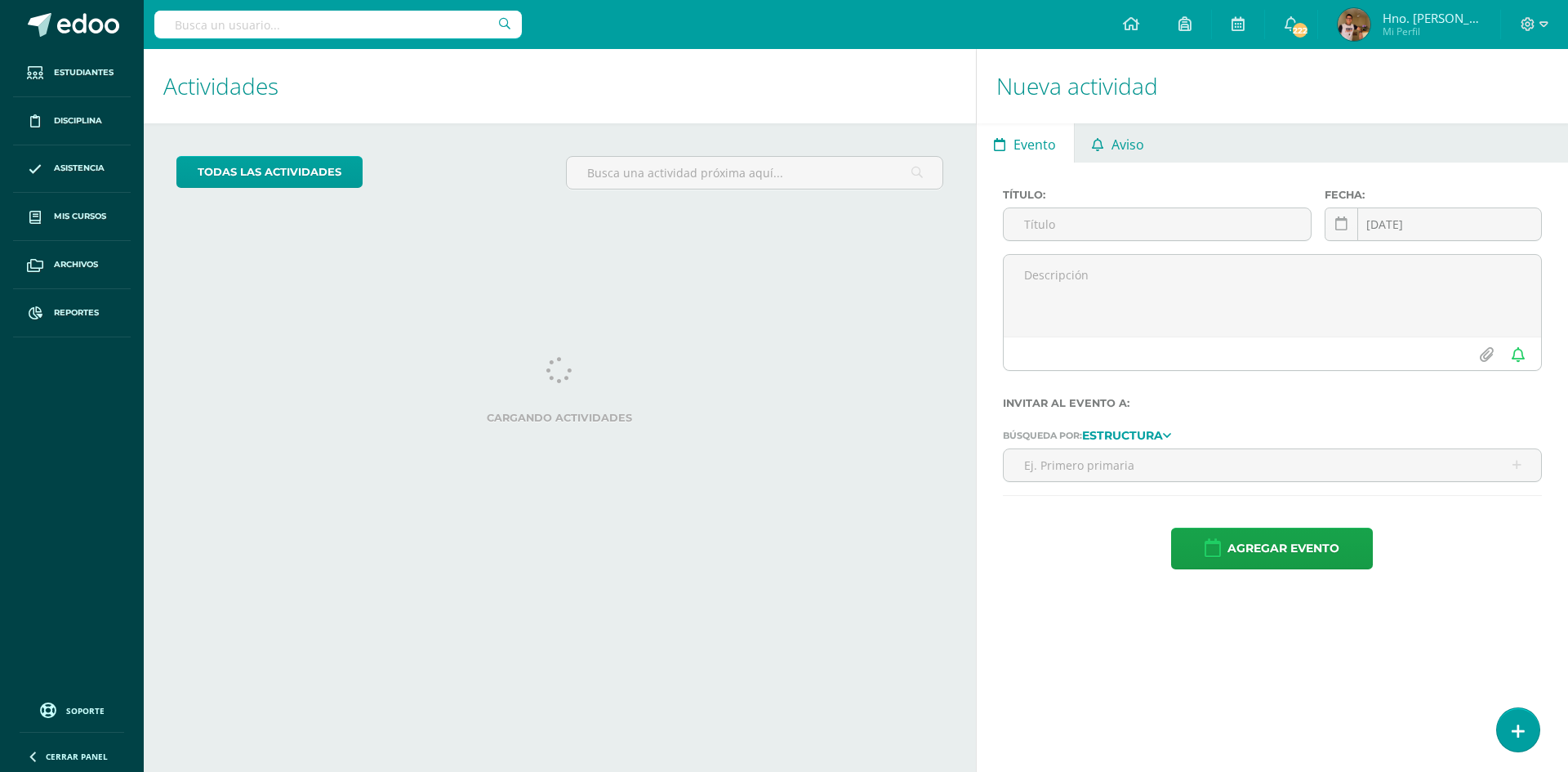
click at [1123, 147] on span "Aviso" at bounding box center [1128, 145] width 33 height 39
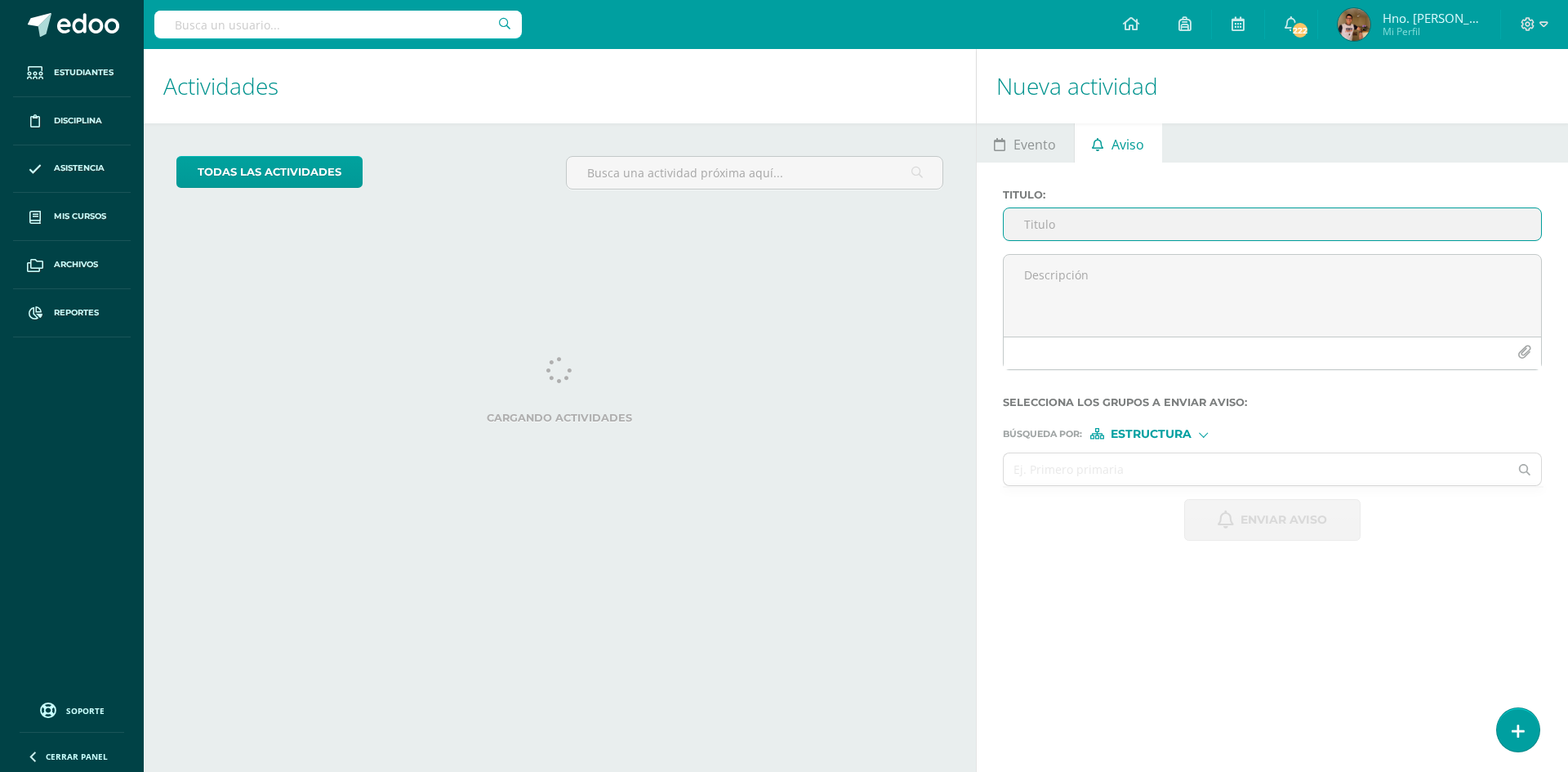
click at [1050, 230] on input "Titulo :" at bounding box center [1272, 224] width 537 height 32
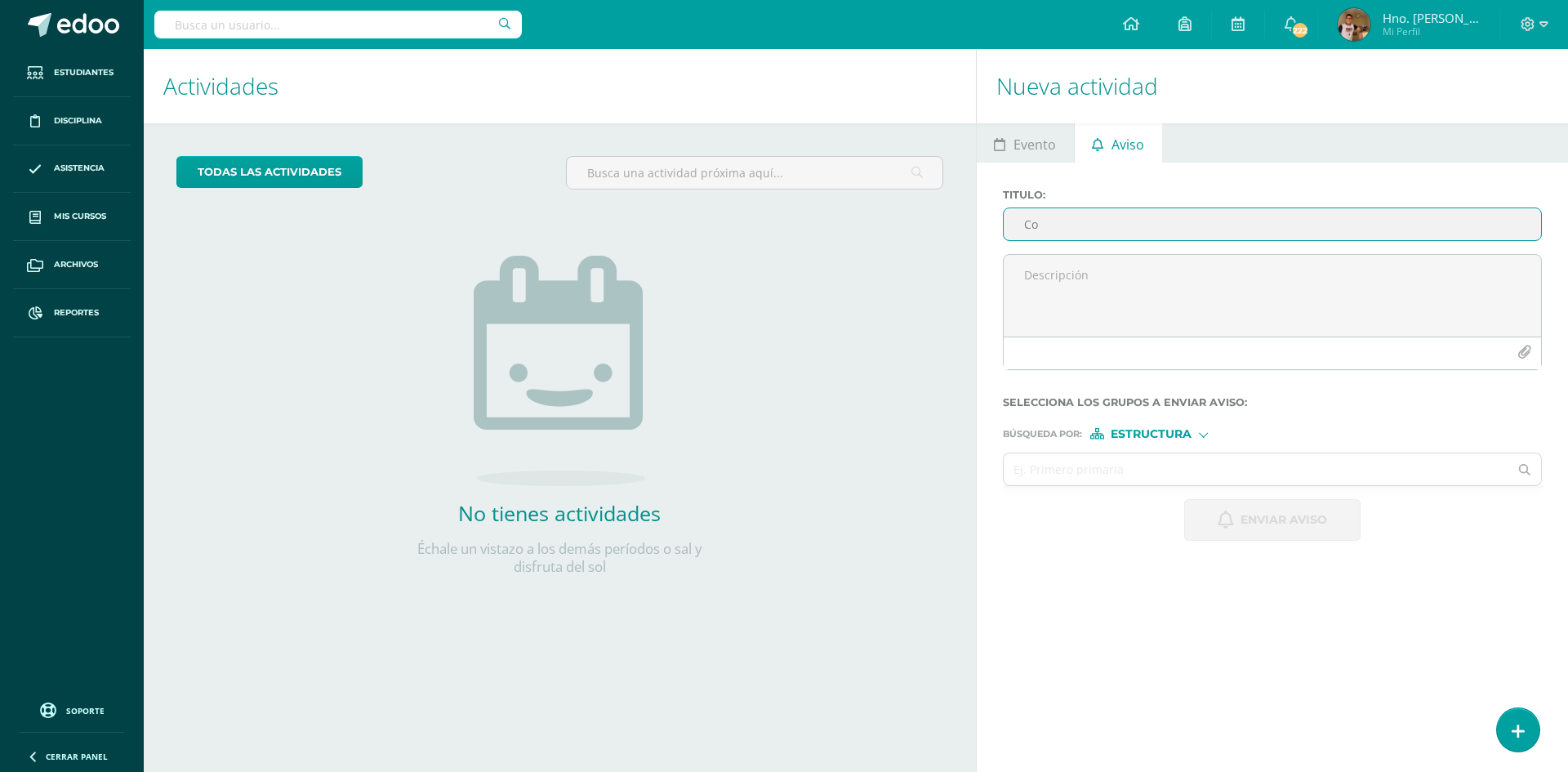
type input "C"
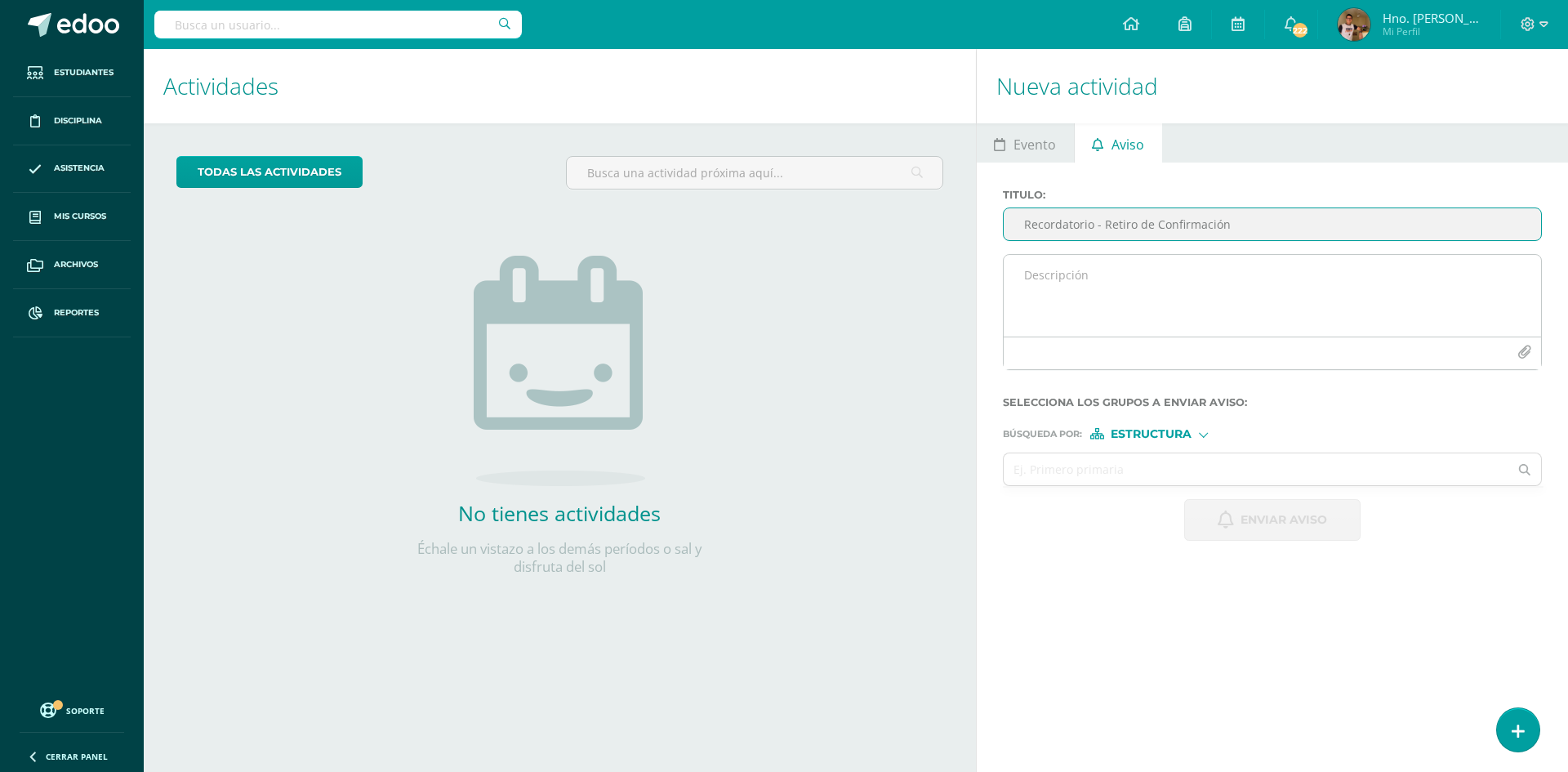
type input "Recordatorio - Retiro de Confirmación"
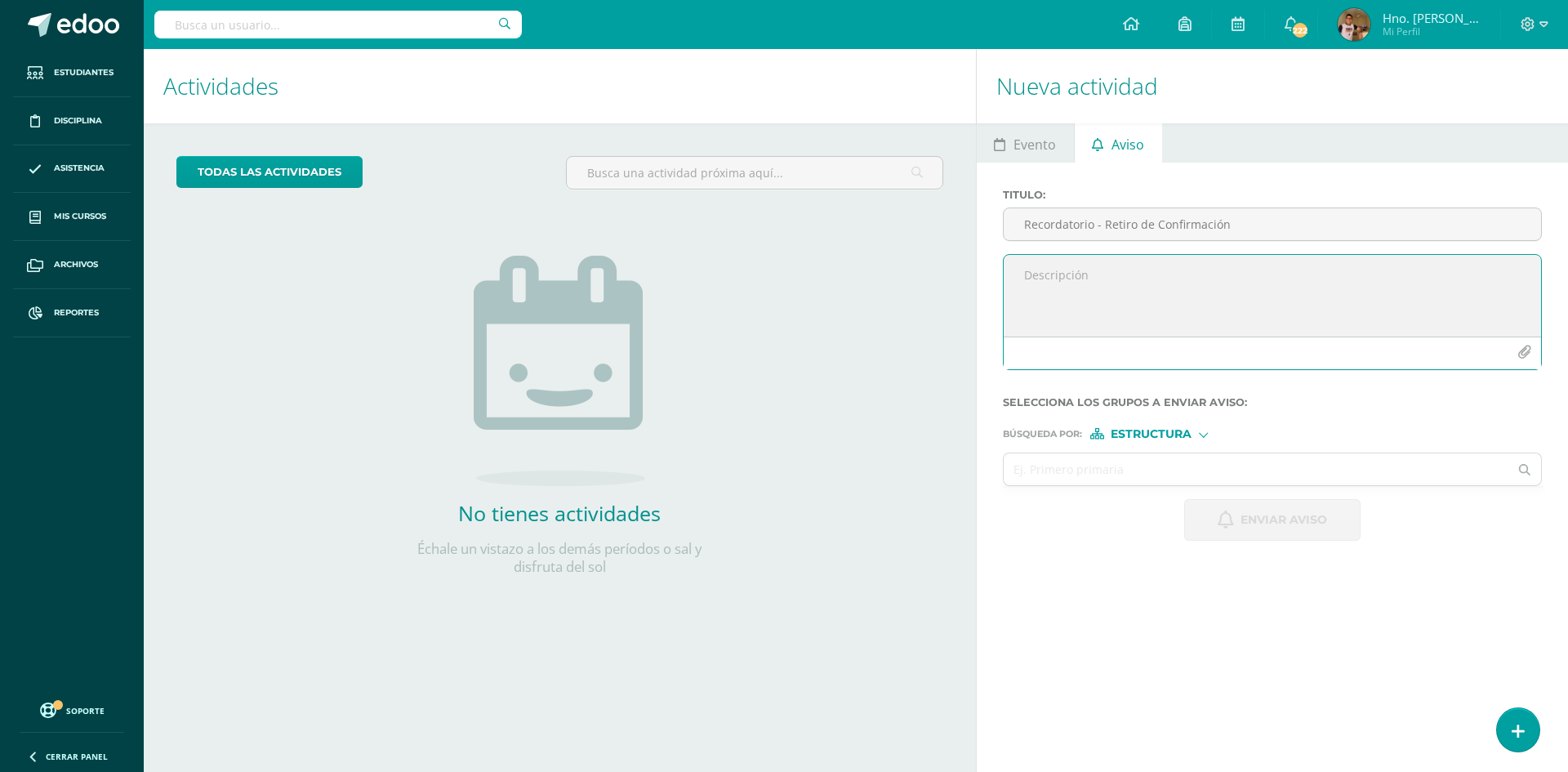
click at [1044, 256] on textarea at bounding box center [1272, 295] width 537 height 82
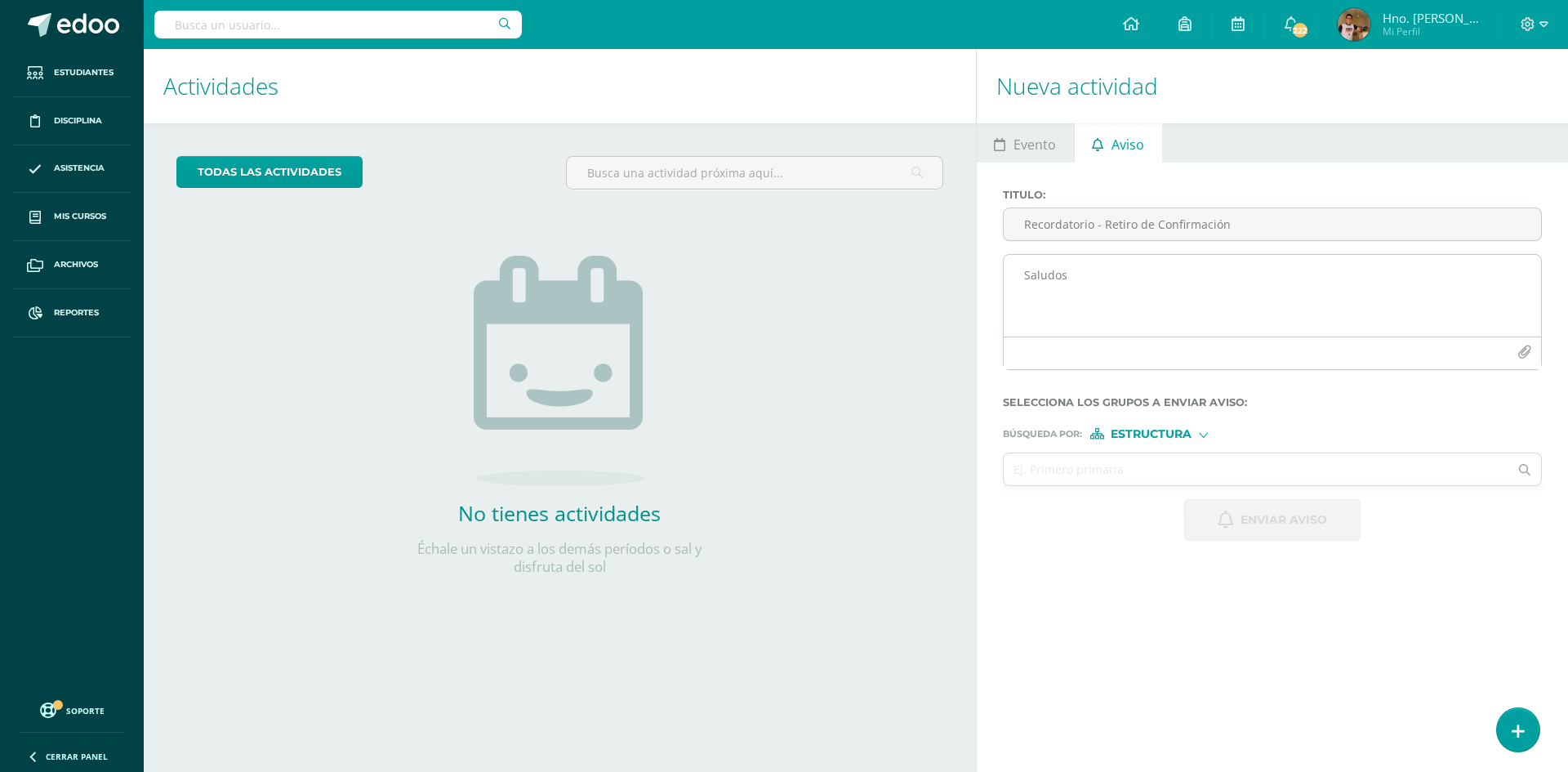
drag, startPoint x: 1136, startPoint y: 301, endPoint x: 1104, endPoint y: 301, distance: 32.0
click at [1135, 301] on textarea "Saludos" at bounding box center [1272, 295] width 537 height 82
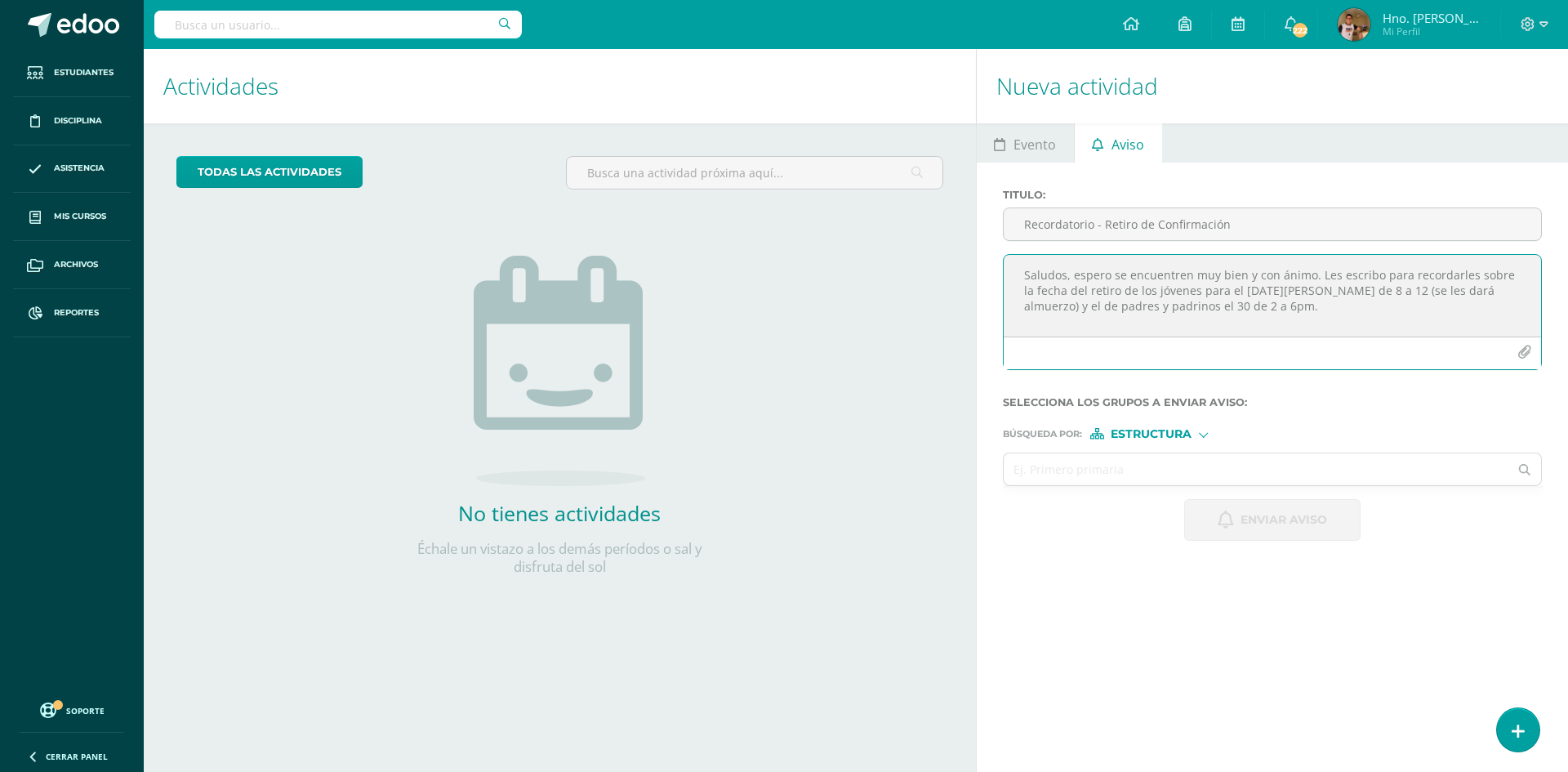
click at [1318, 289] on textarea "Saludos, espero se encuentren muy bien y con ánimo. Les escribo para recordarle…" at bounding box center [1272, 295] width 537 height 82
click at [1364, 291] on textarea "Saludos, espero se encuentren muy bien y con ánimo. Les escribo para recordarle…" at bounding box center [1272, 295] width 537 height 82
click at [1241, 308] on textarea "Saludos, espero se encuentren muy bien y con ánimo. Les escribo para recordarle…" at bounding box center [1272, 295] width 537 height 82
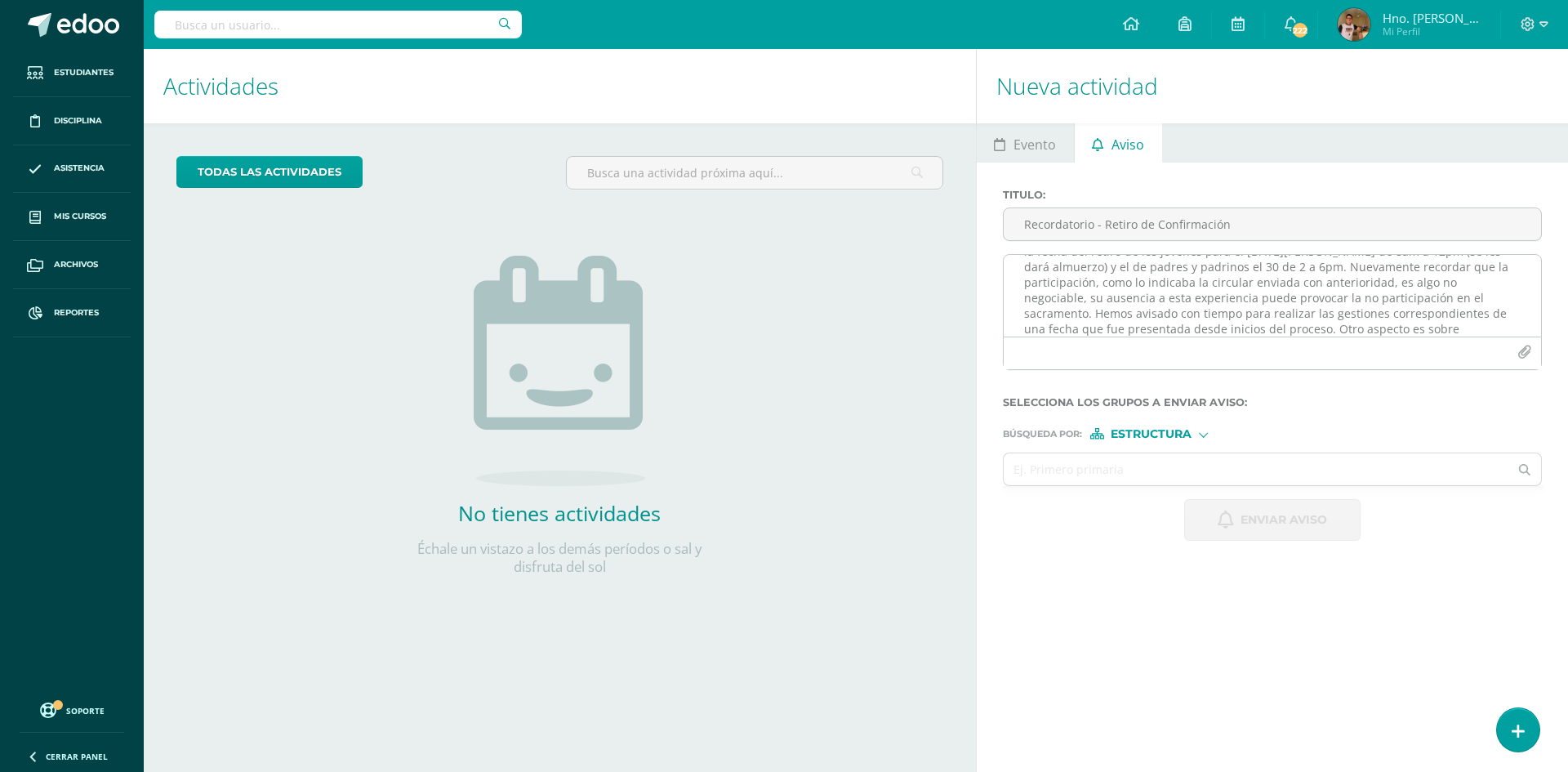
click at [1380, 324] on textarea "Saludos, espero se encuentren muy bien y con ánimo. Les escribo para recordarle…" at bounding box center [1272, 295] width 537 height 82
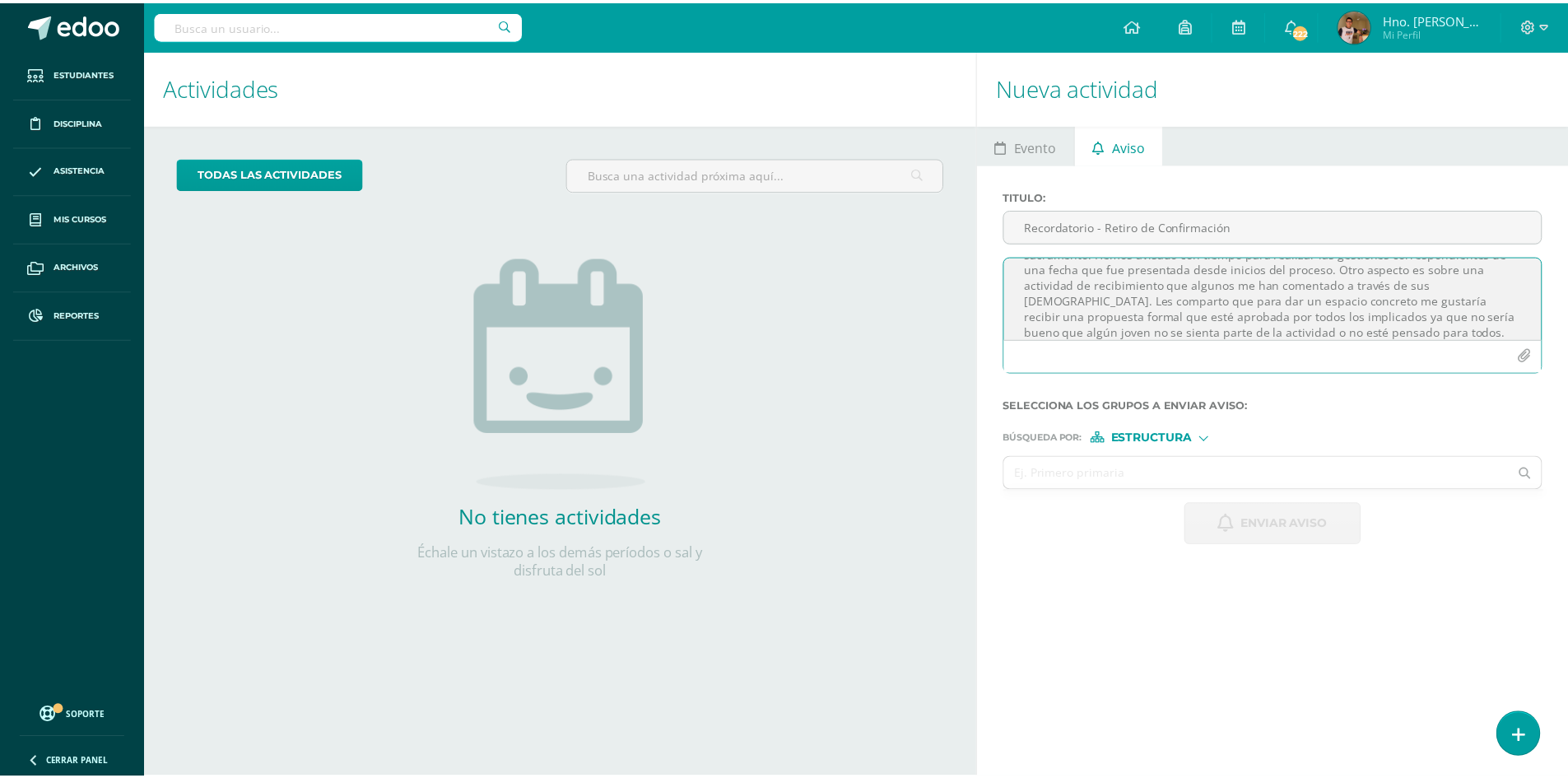
scroll to position [118, 0]
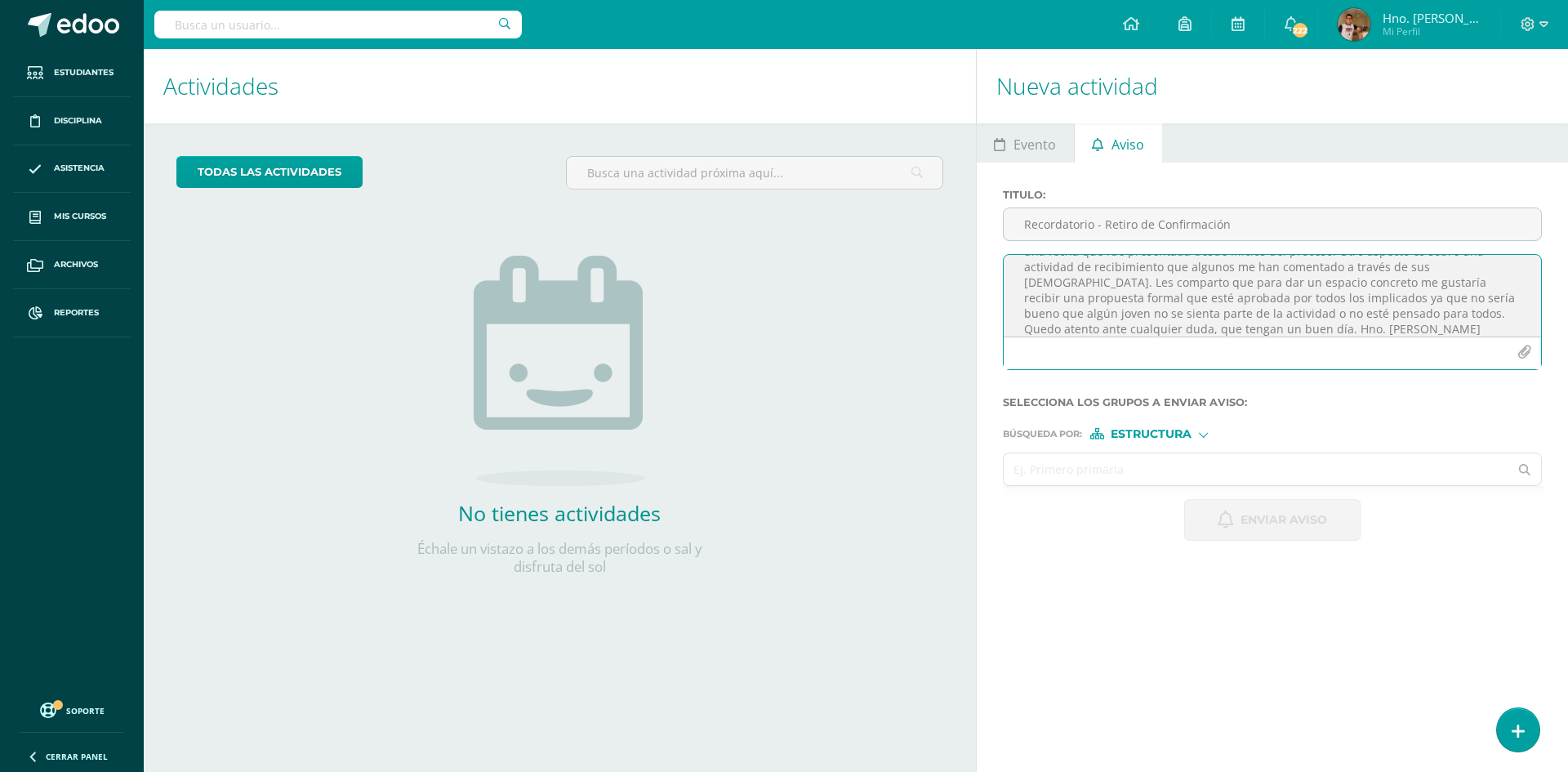
type textarea "Saludos, espero se encuentren muy bien y con ánimo. Les escribo para recordarle…"
click at [1115, 474] on input "text" at bounding box center [1256, 469] width 506 height 32
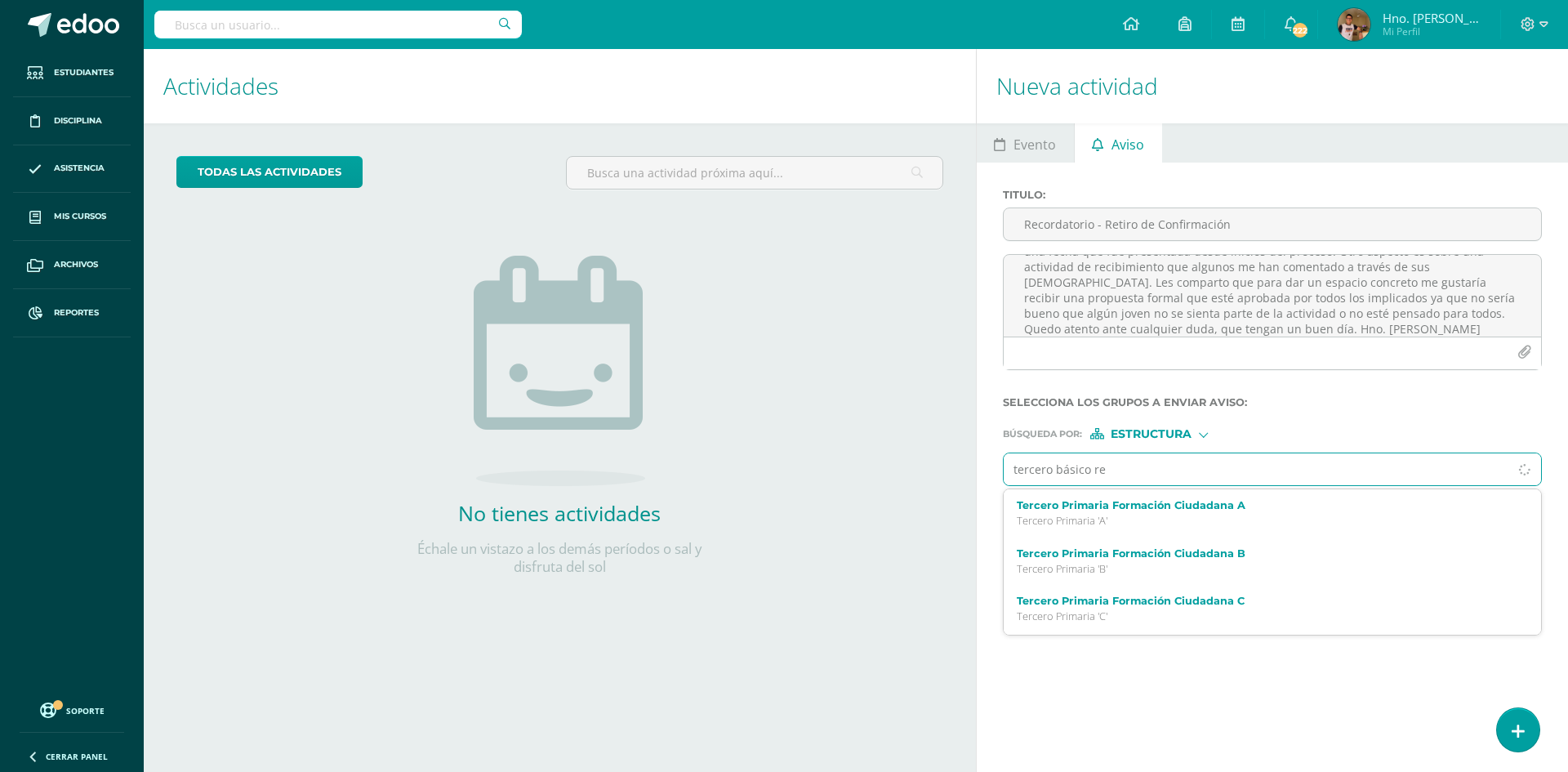
type input "tercero básico rel"
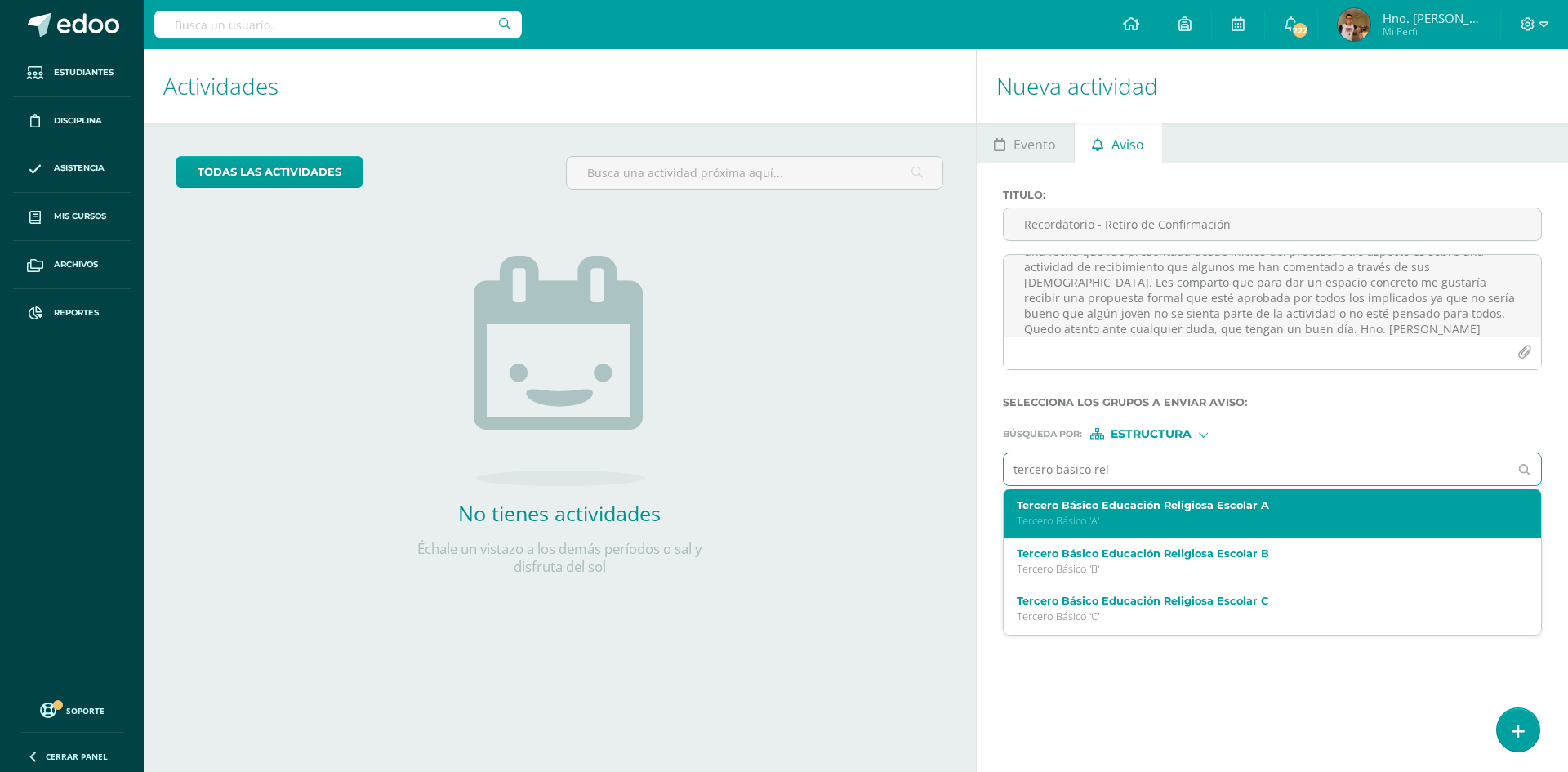
click at [1088, 513] on div "Tercero Básico Educación Religiosa Escolar A Tercero Básico 'A'" at bounding box center [1261, 513] width 489 height 28
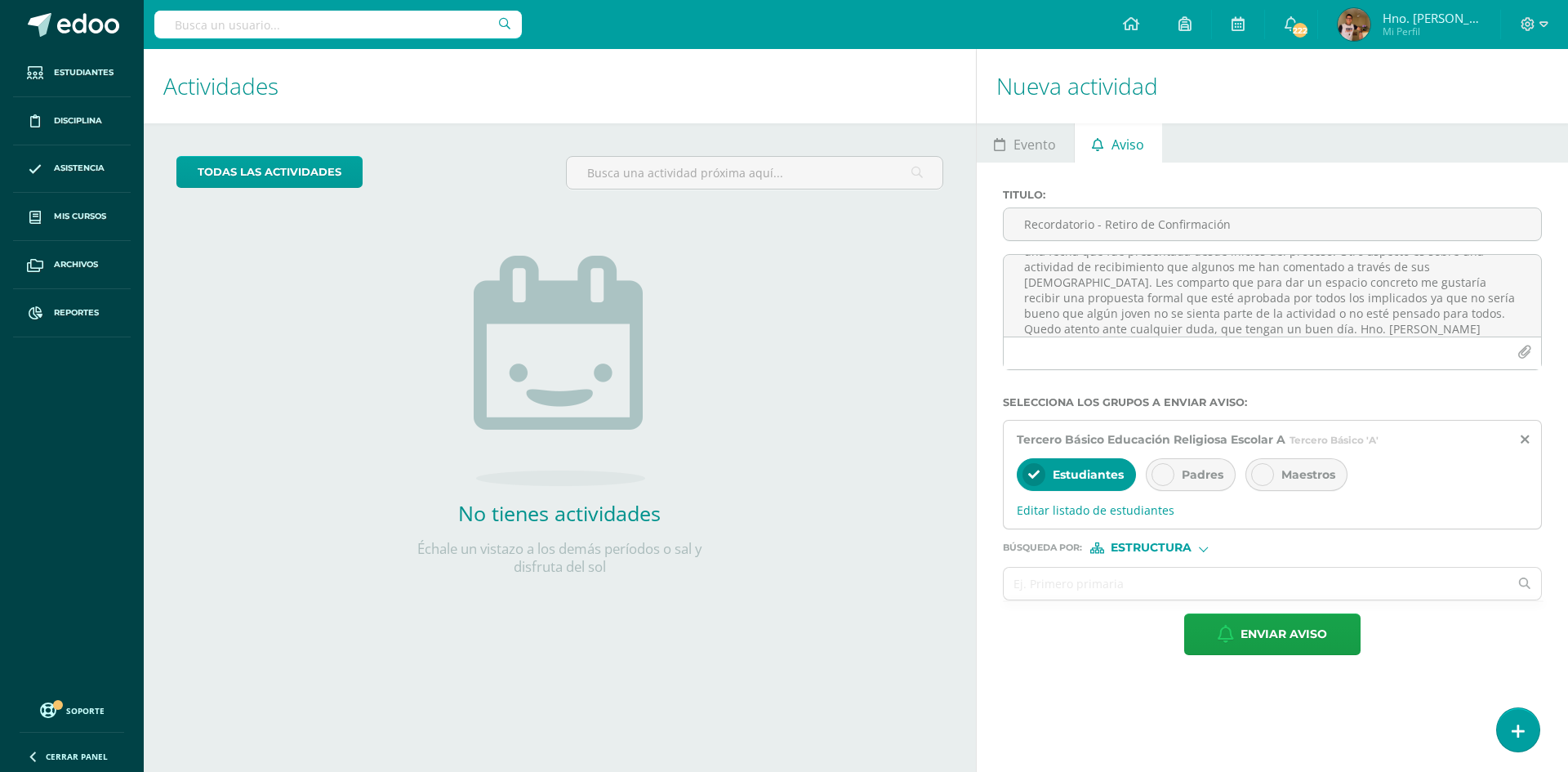
click at [1152, 477] on div at bounding box center [1163, 475] width 23 height 23
click at [1100, 475] on span "Estudiantes" at bounding box center [1088, 474] width 71 height 15
click at [1052, 579] on input "text" at bounding box center [1256, 583] width 506 height 32
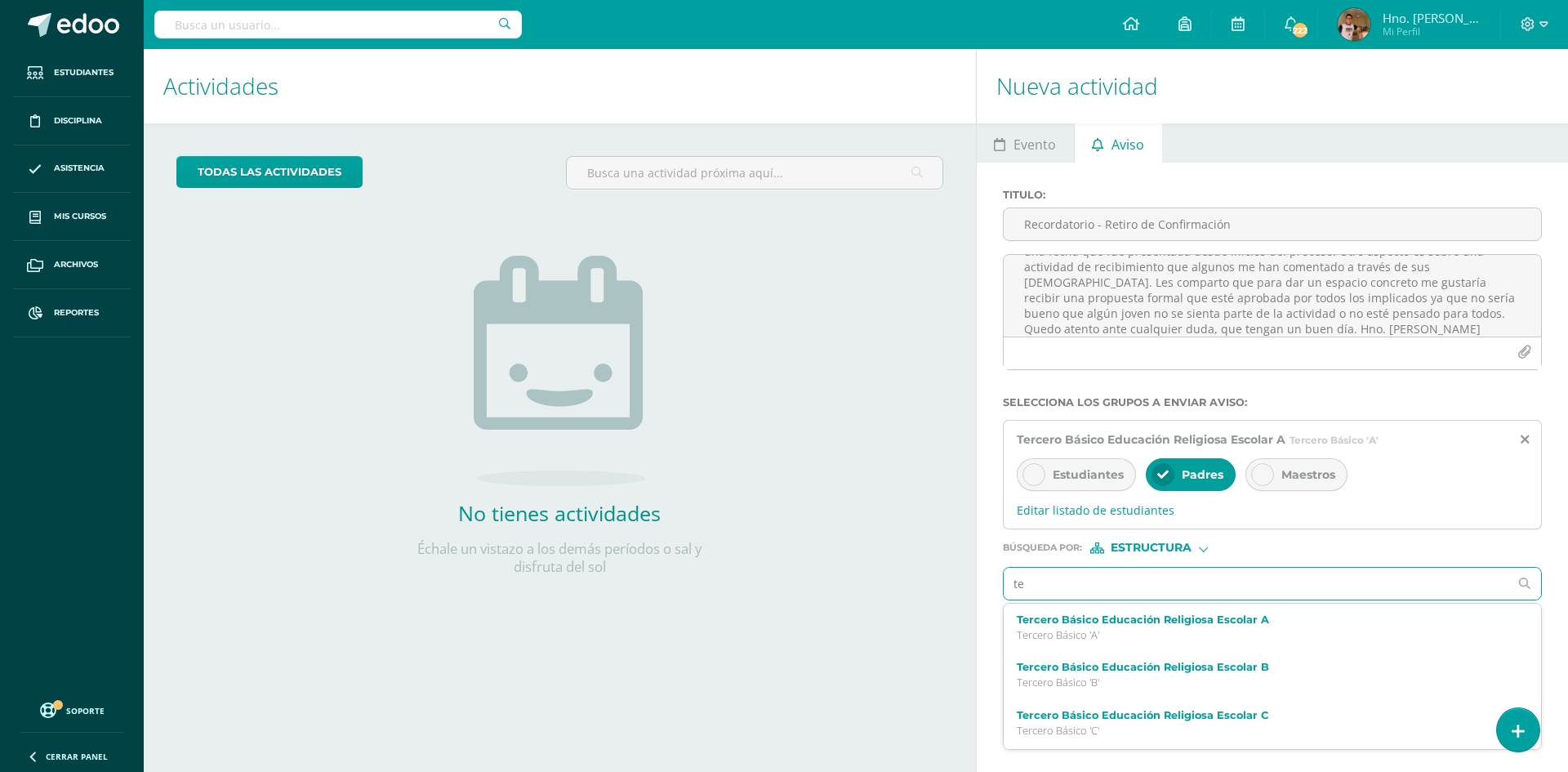
type input "ter"
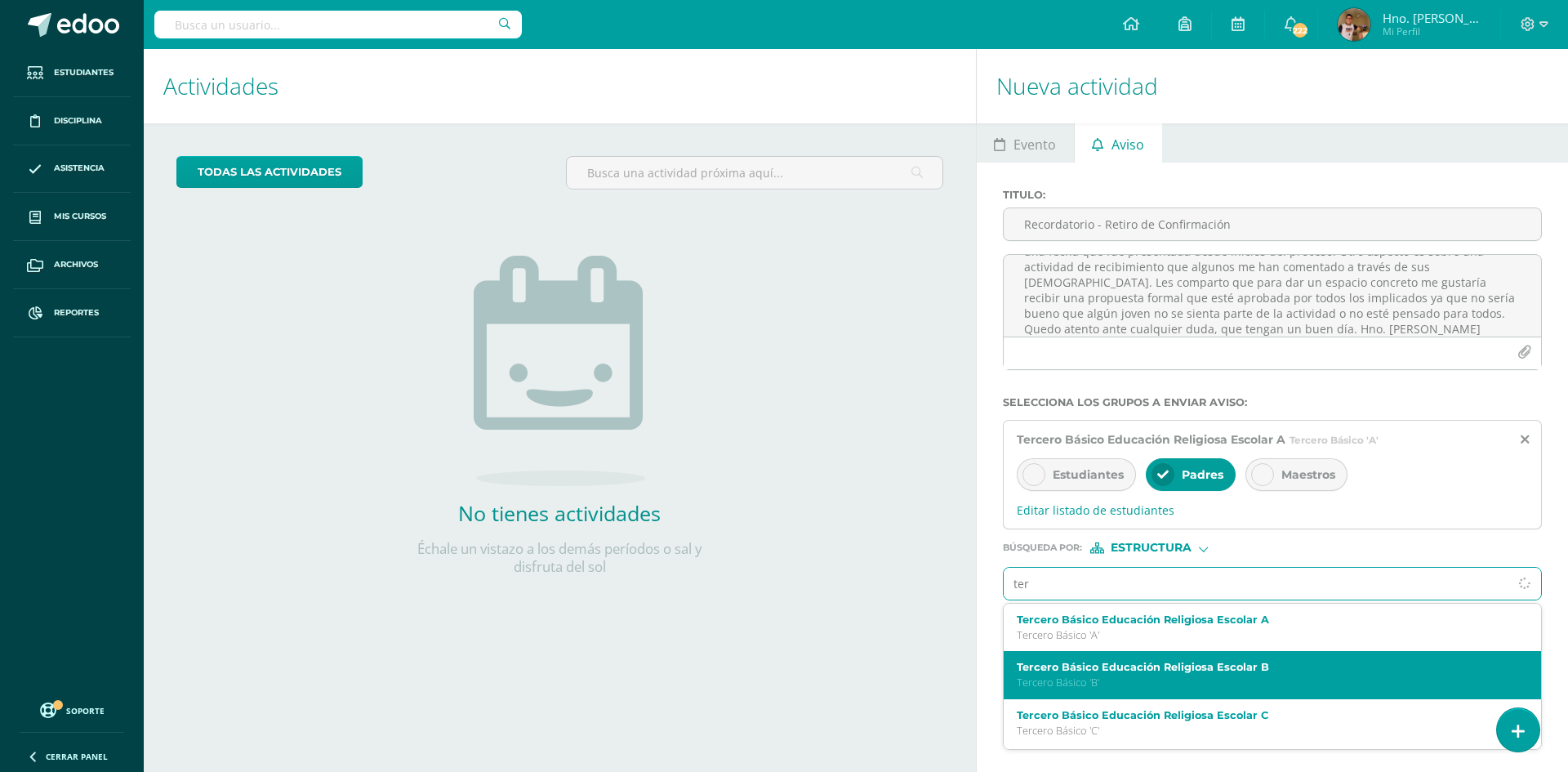
click at [1100, 667] on label "Tercero Básico Educación Religiosa Escolar B" at bounding box center [1261, 667] width 489 height 12
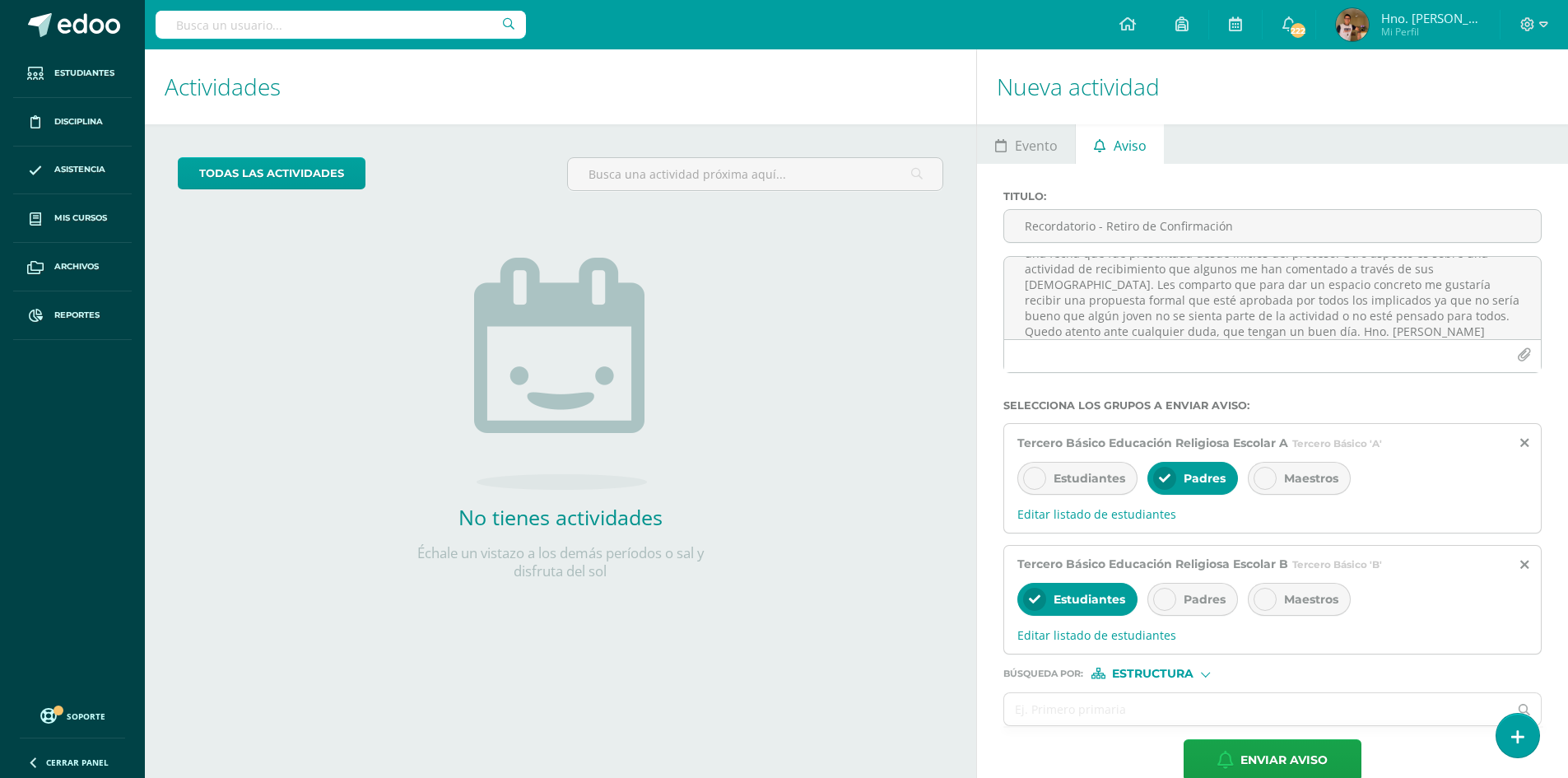
drag, startPoint x: 1159, startPoint y: 594, endPoint x: 1141, endPoint y: 601, distance: 19.3
click at [1160, 594] on icon at bounding box center [1164, 599] width 12 height 12
click at [1077, 601] on span "Estudiantes" at bounding box center [1089, 599] width 72 height 15
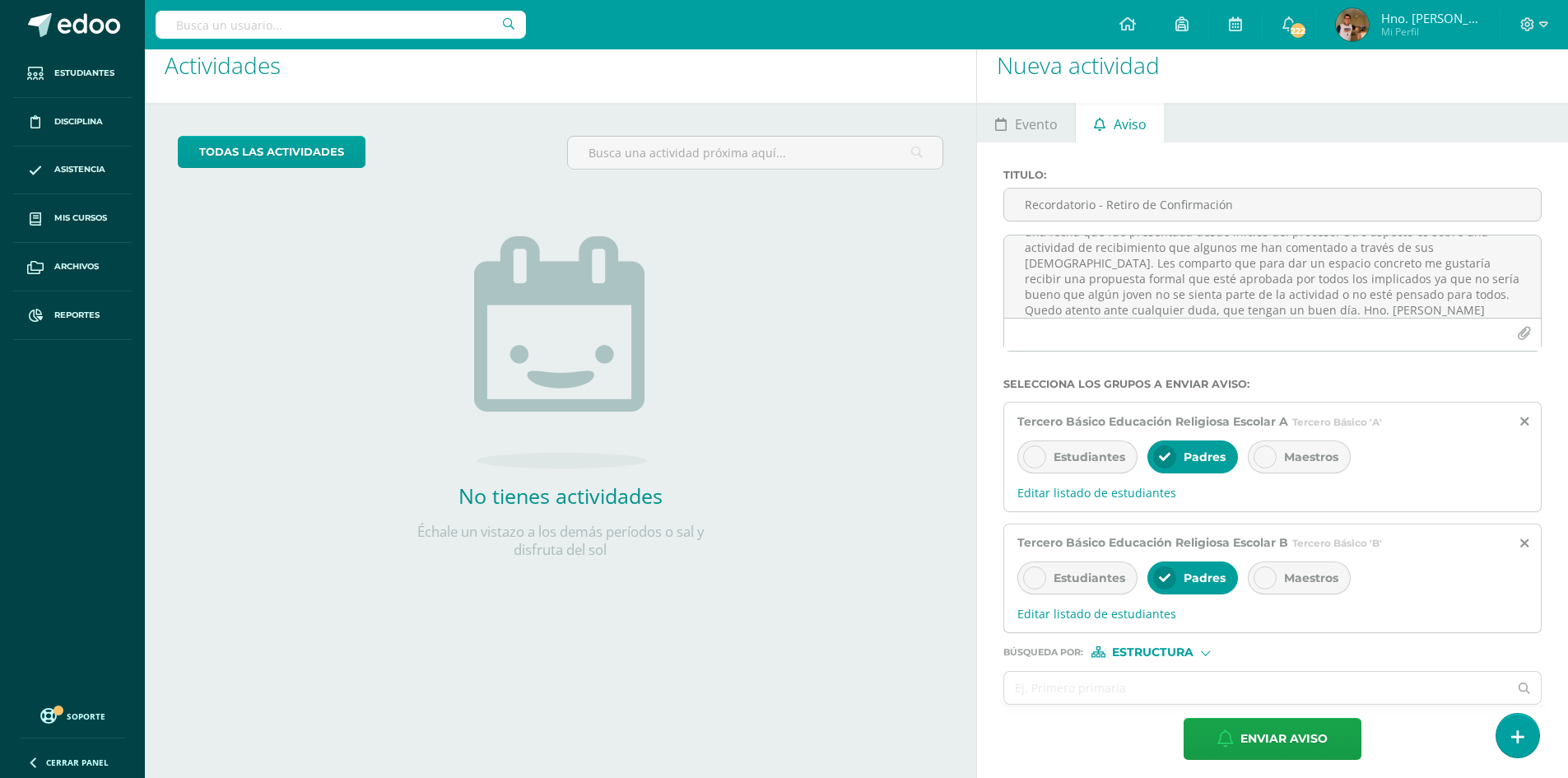
scroll to position [29, 0]
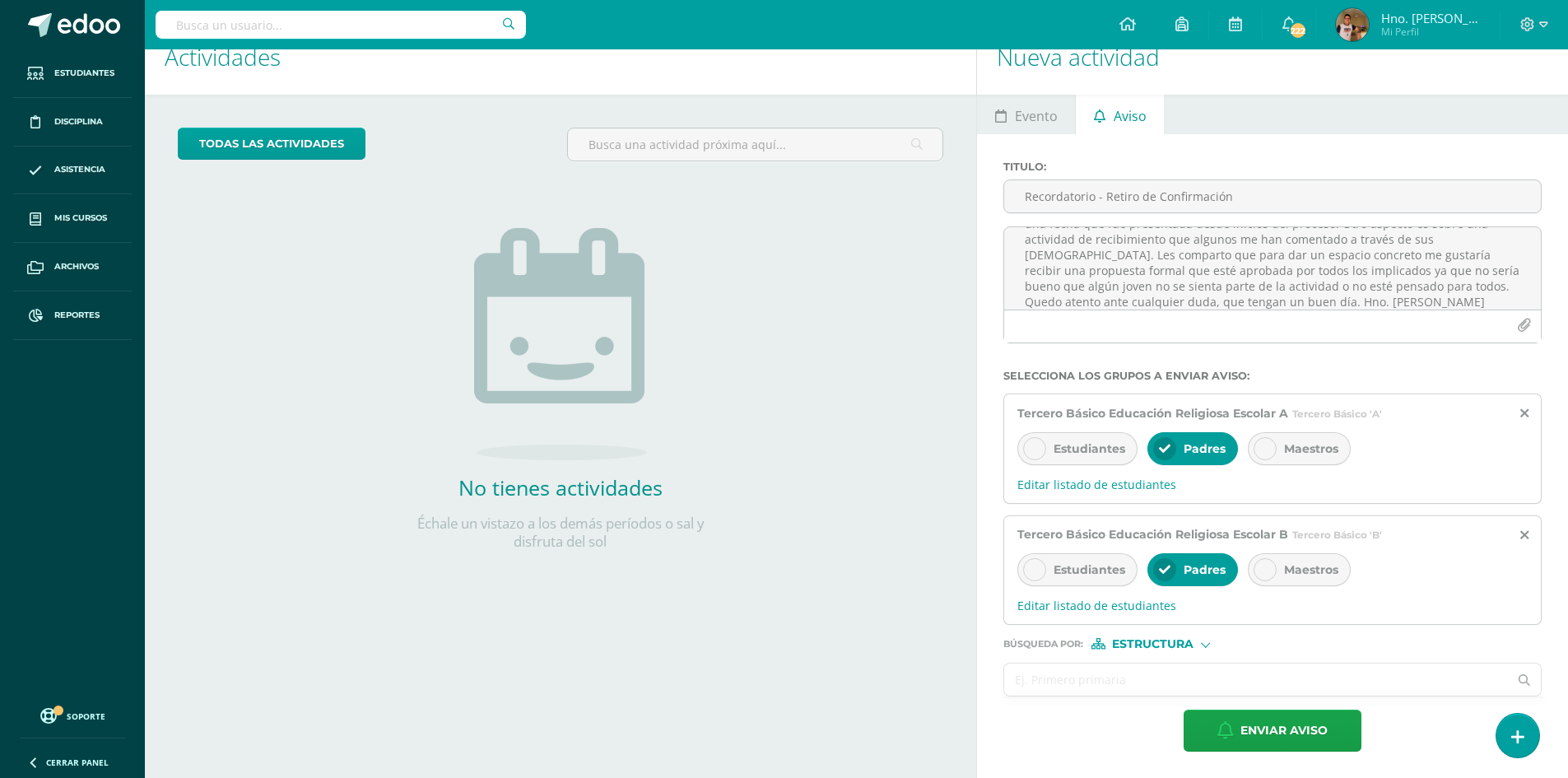
click at [1065, 671] on input "text" at bounding box center [1255, 679] width 503 height 32
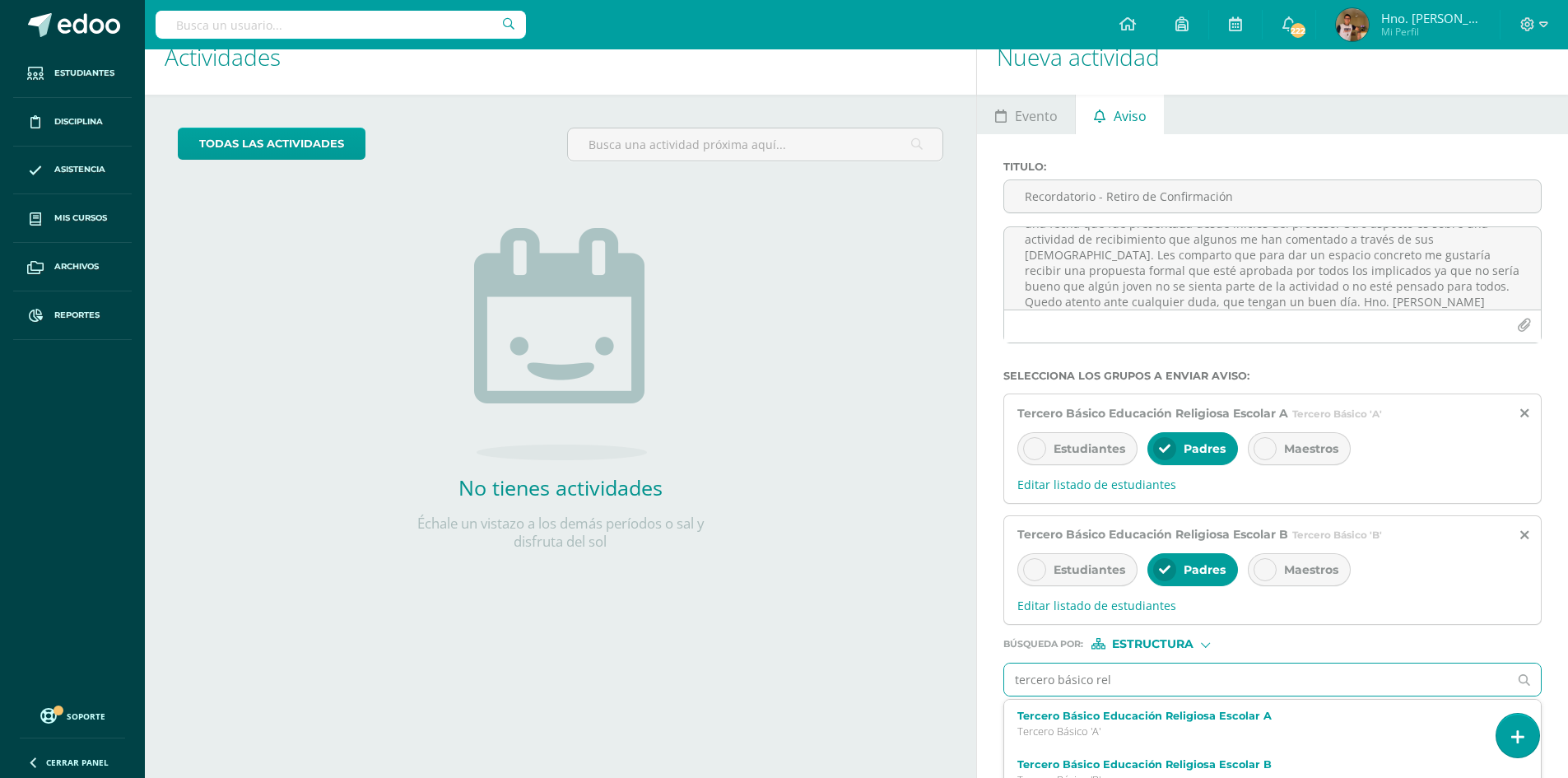
type input "tercero básico reli"
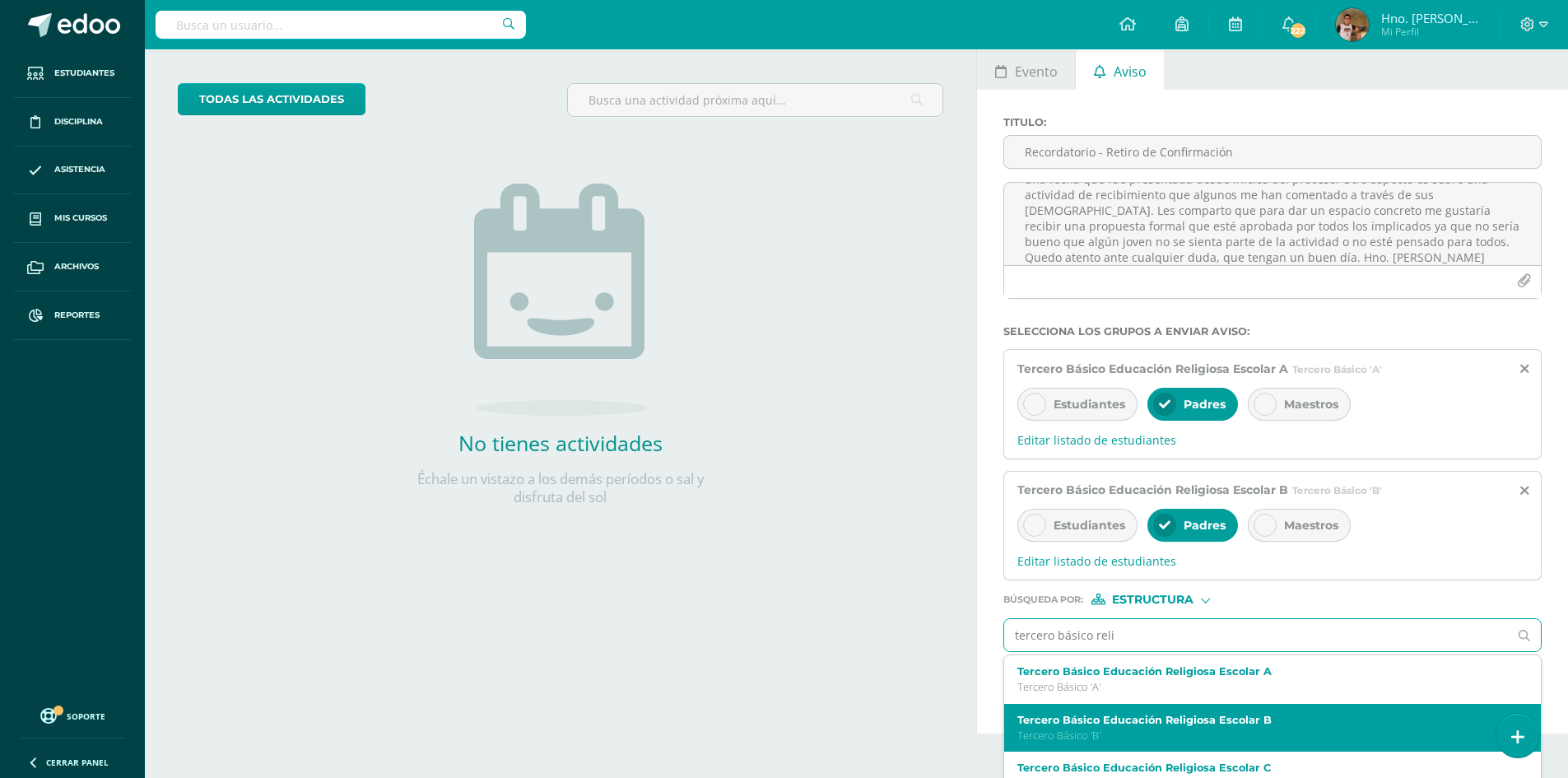
scroll to position [99, 0]
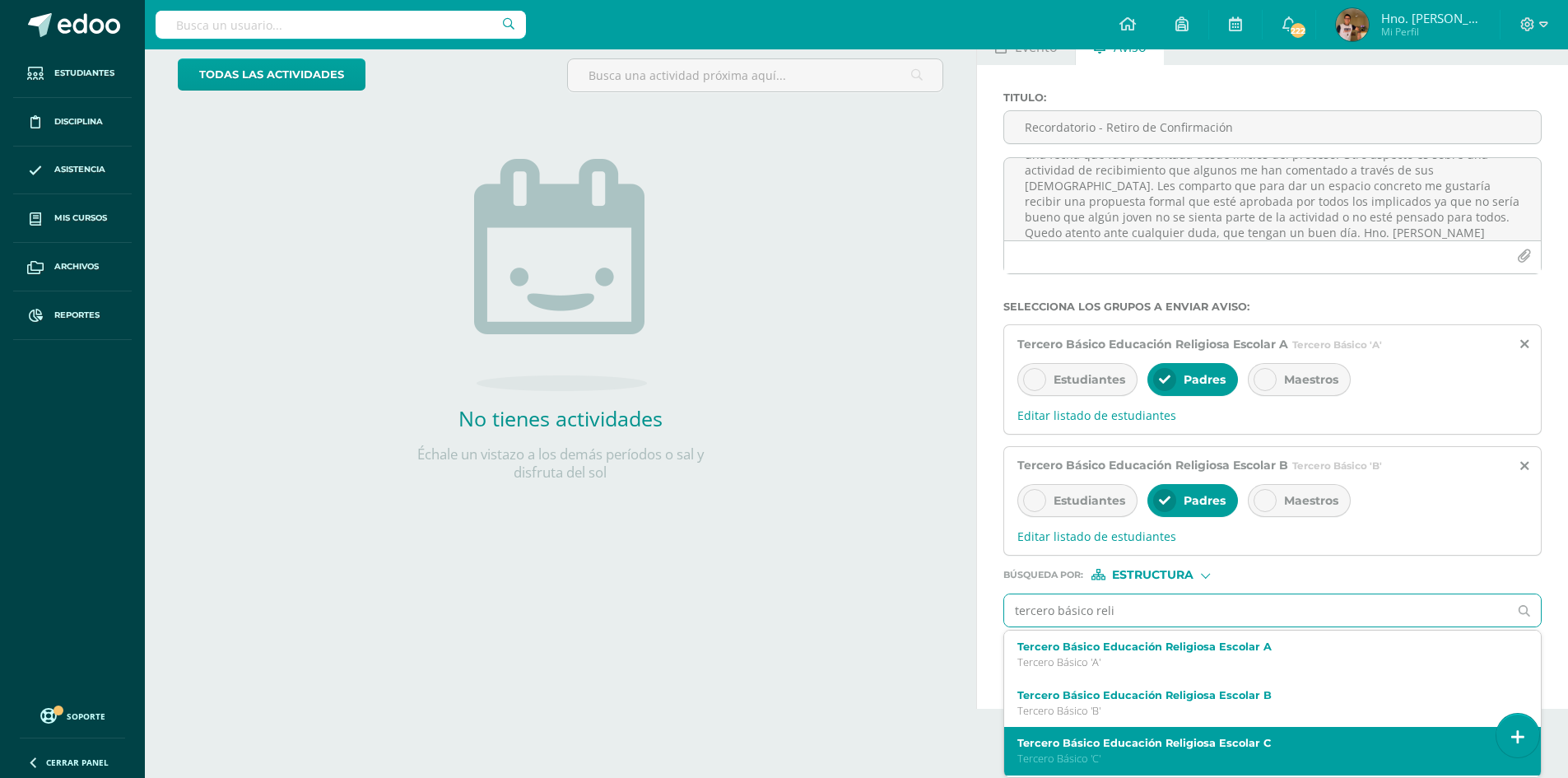
click at [1194, 738] on label "Tercero Básico Educación Religiosa Escolar C" at bounding box center [1262, 743] width 488 height 12
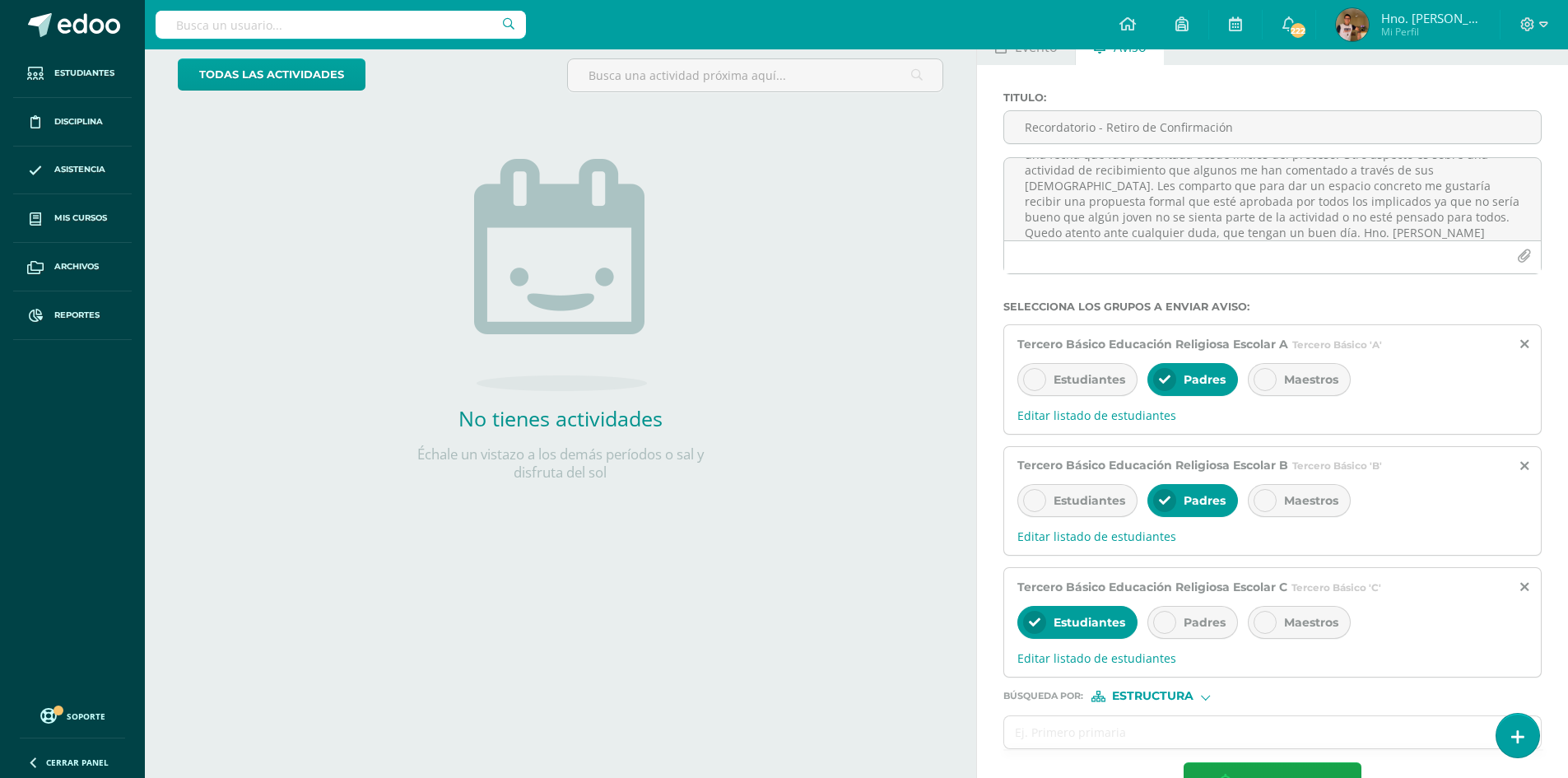
click at [1164, 611] on div at bounding box center [1165, 623] width 23 height 23
click at [1082, 610] on div "Estudiantes" at bounding box center [1077, 622] width 120 height 33
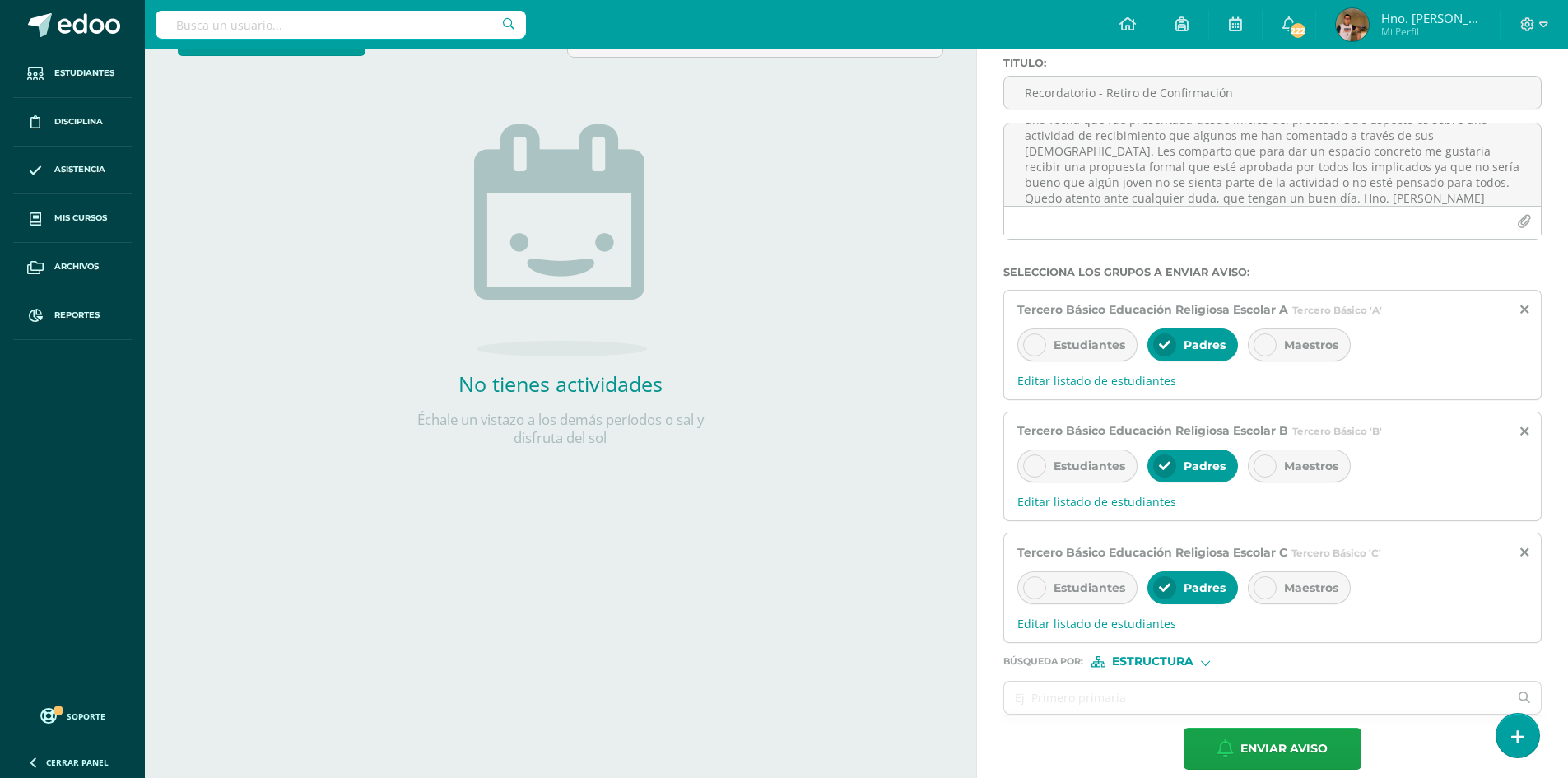
scroll to position [152, 0]
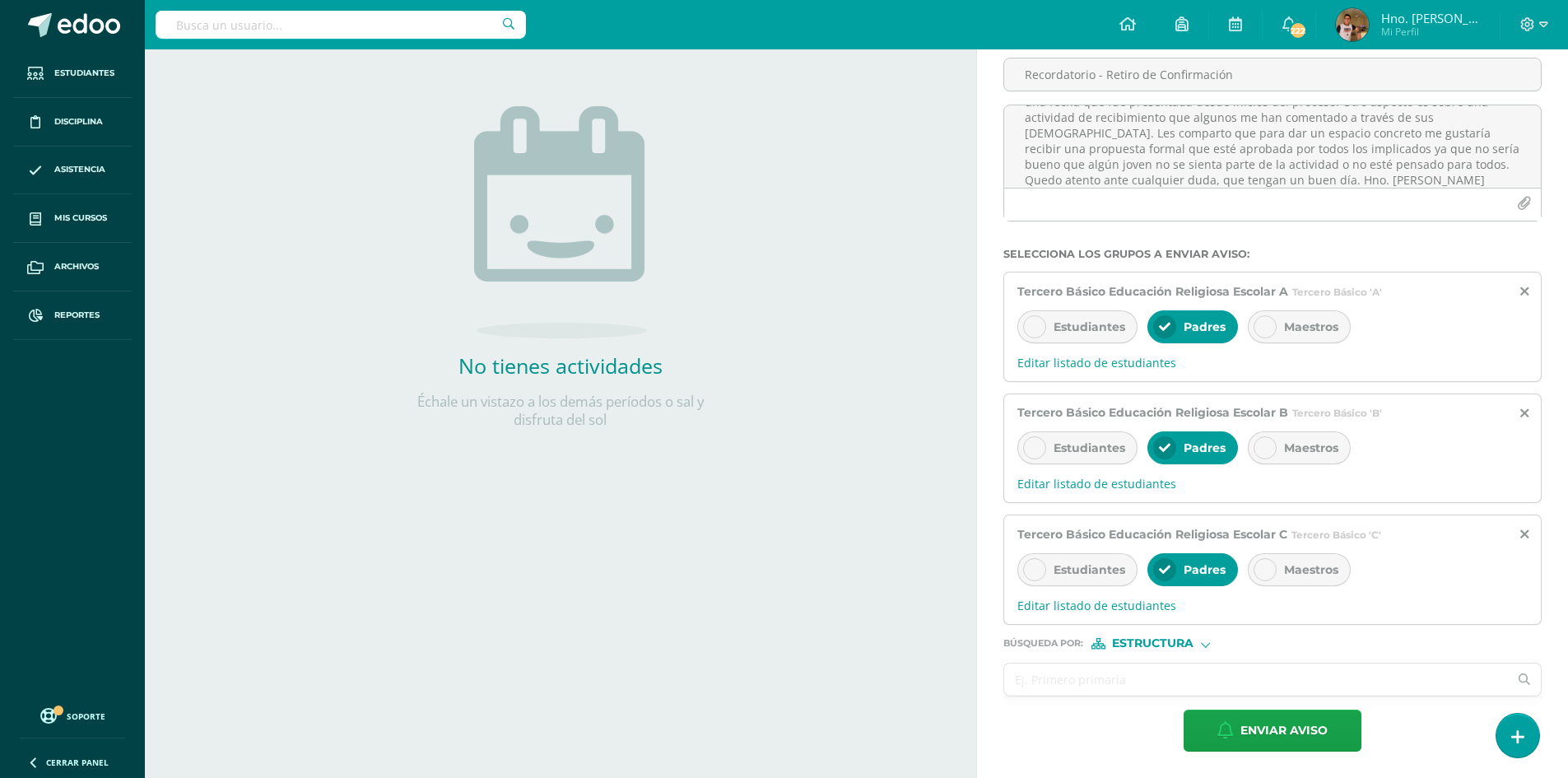
click at [1066, 685] on input "text" at bounding box center [1255, 679] width 503 height 32
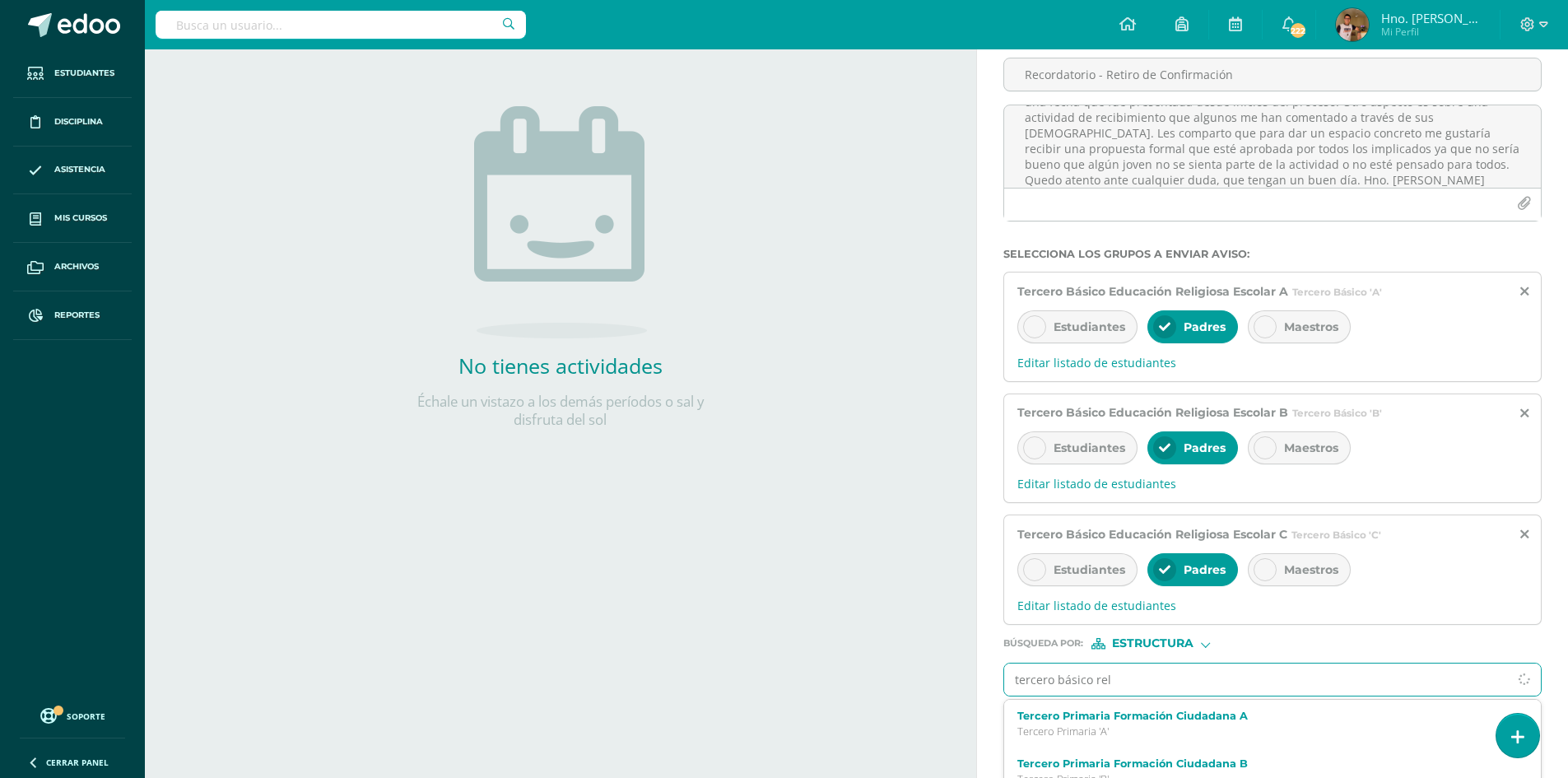
type input "tercero básico reli"
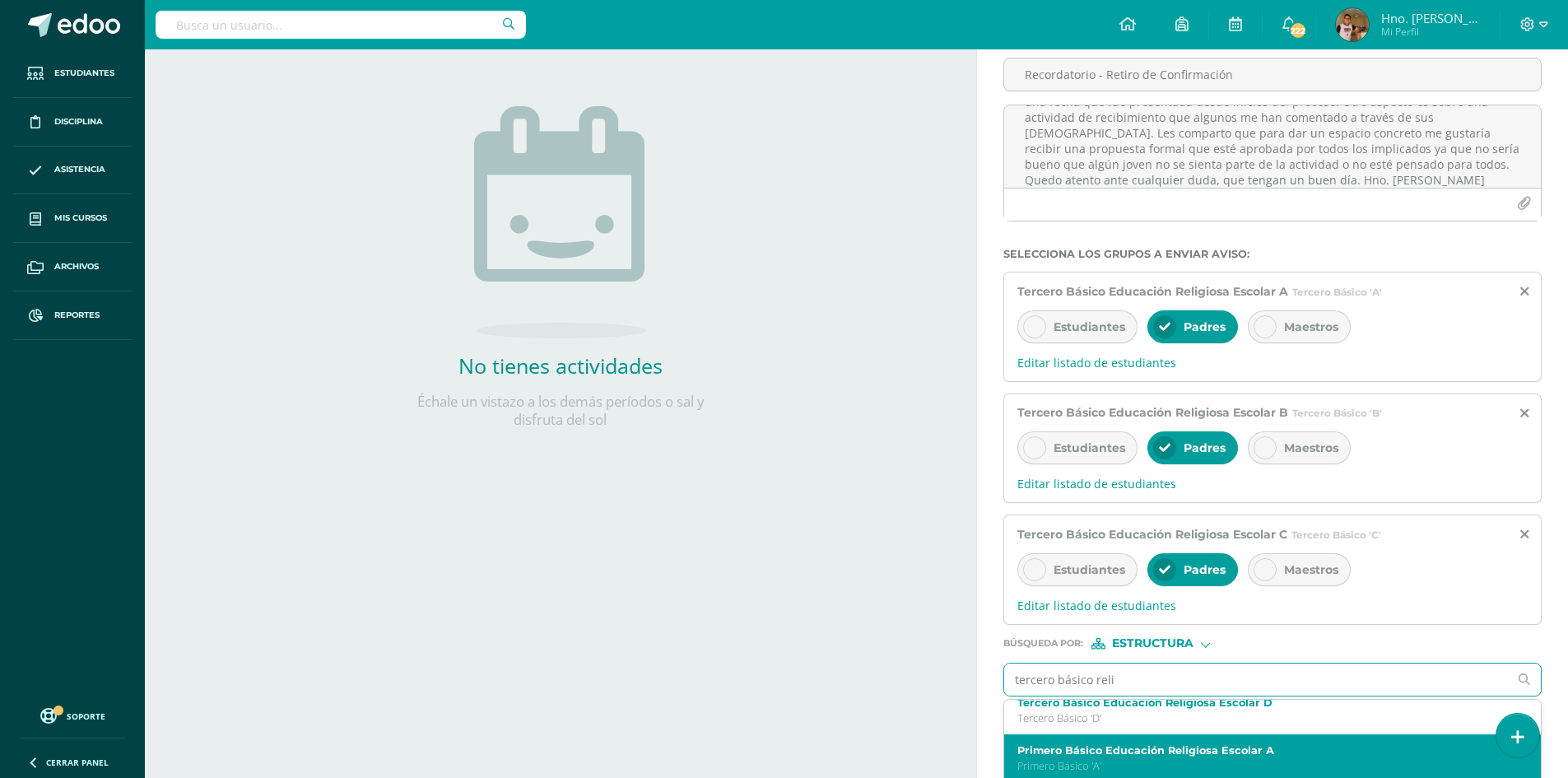
scroll to position [164, 0]
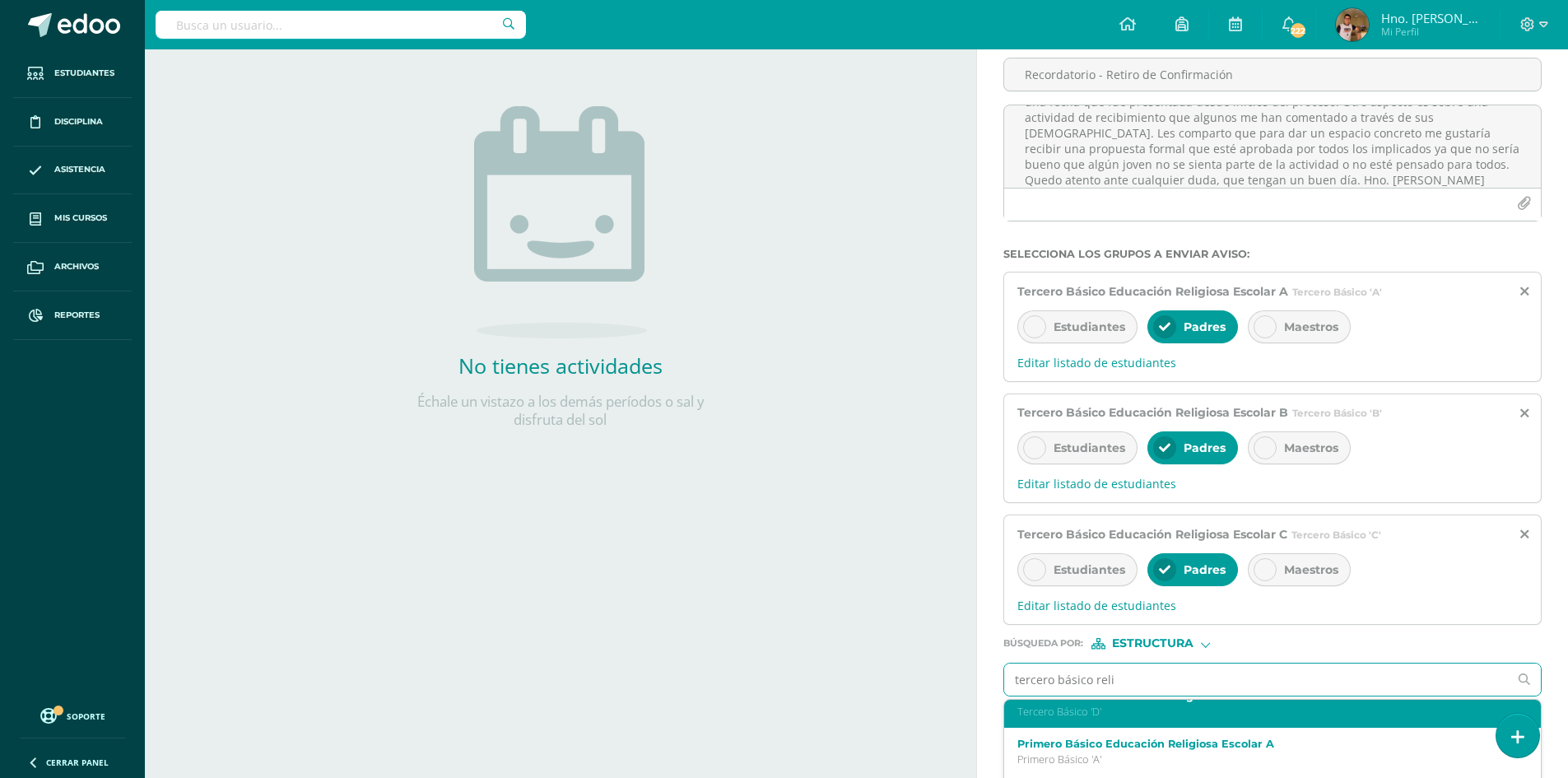
click at [1099, 716] on p "Tercero Básico 'D'" at bounding box center [1262, 711] width 488 height 14
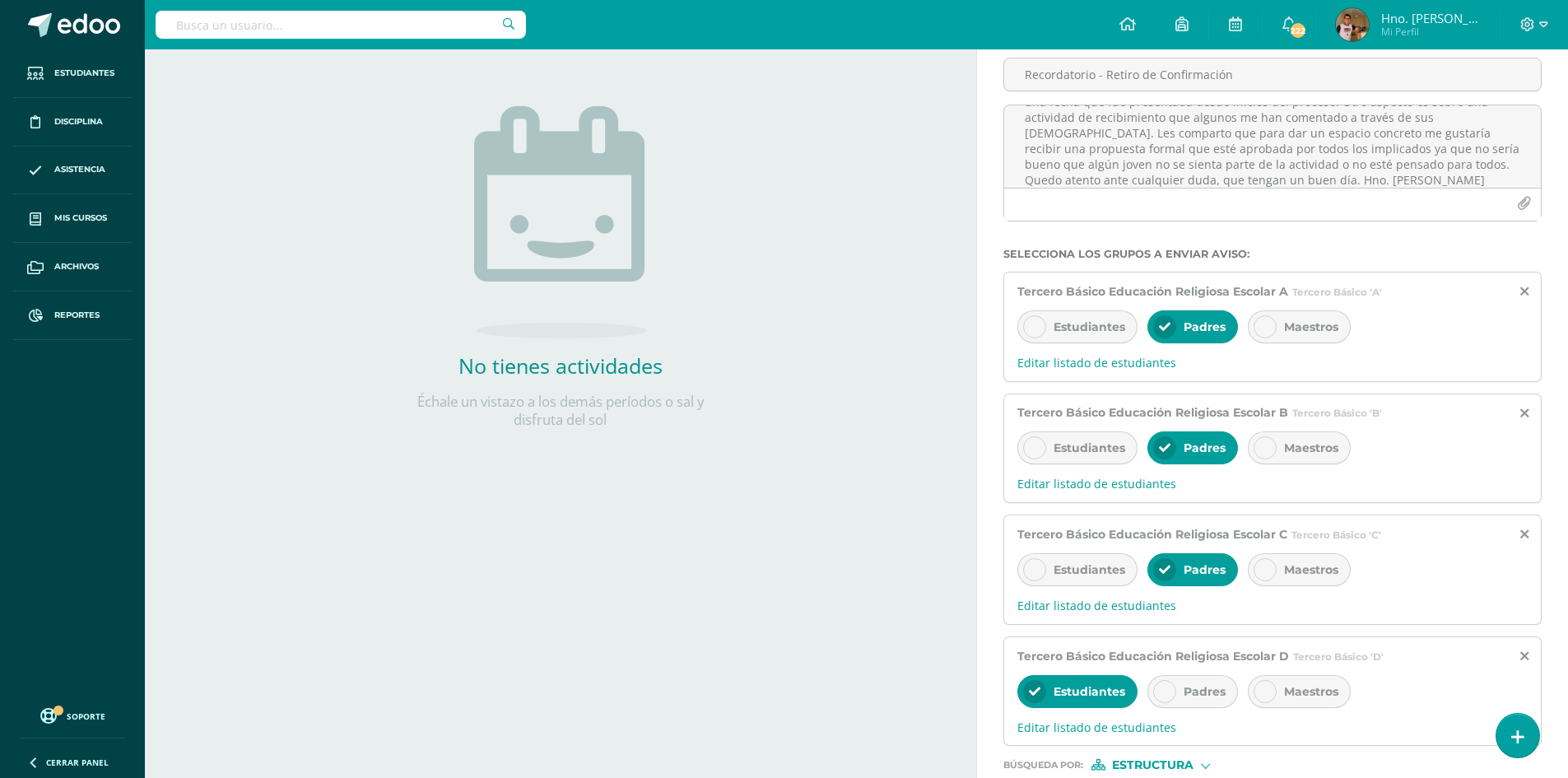
click at [1156, 685] on div at bounding box center [1165, 692] width 23 height 23
click at [1084, 688] on span "Estudiantes" at bounding box center [1089, 691] width 72 height 15
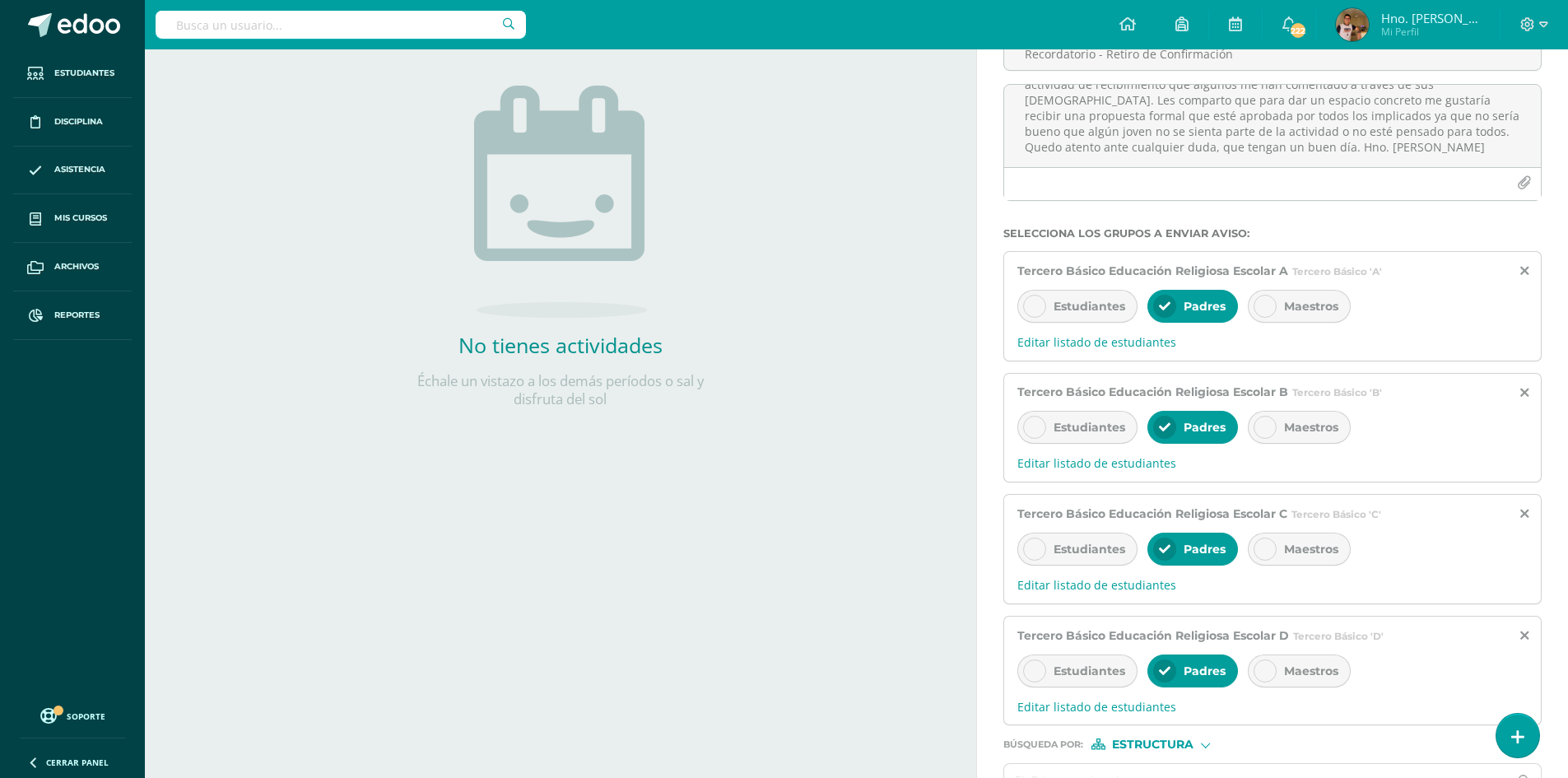
scroll to position [273, 0]
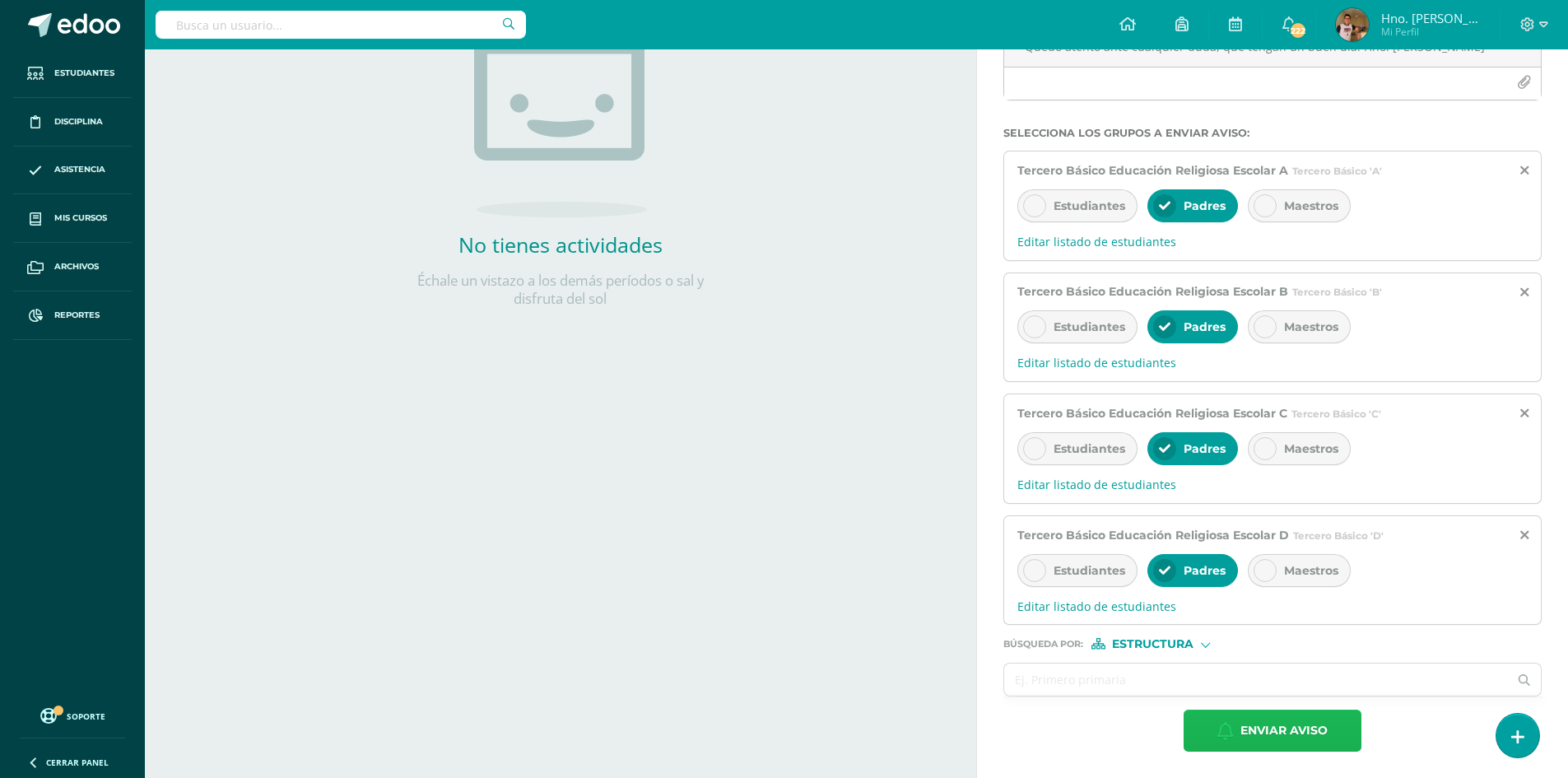
click at [1281, 728] on span "Enviar aviso" at bounding box center [1284, 730] width 87 height 40
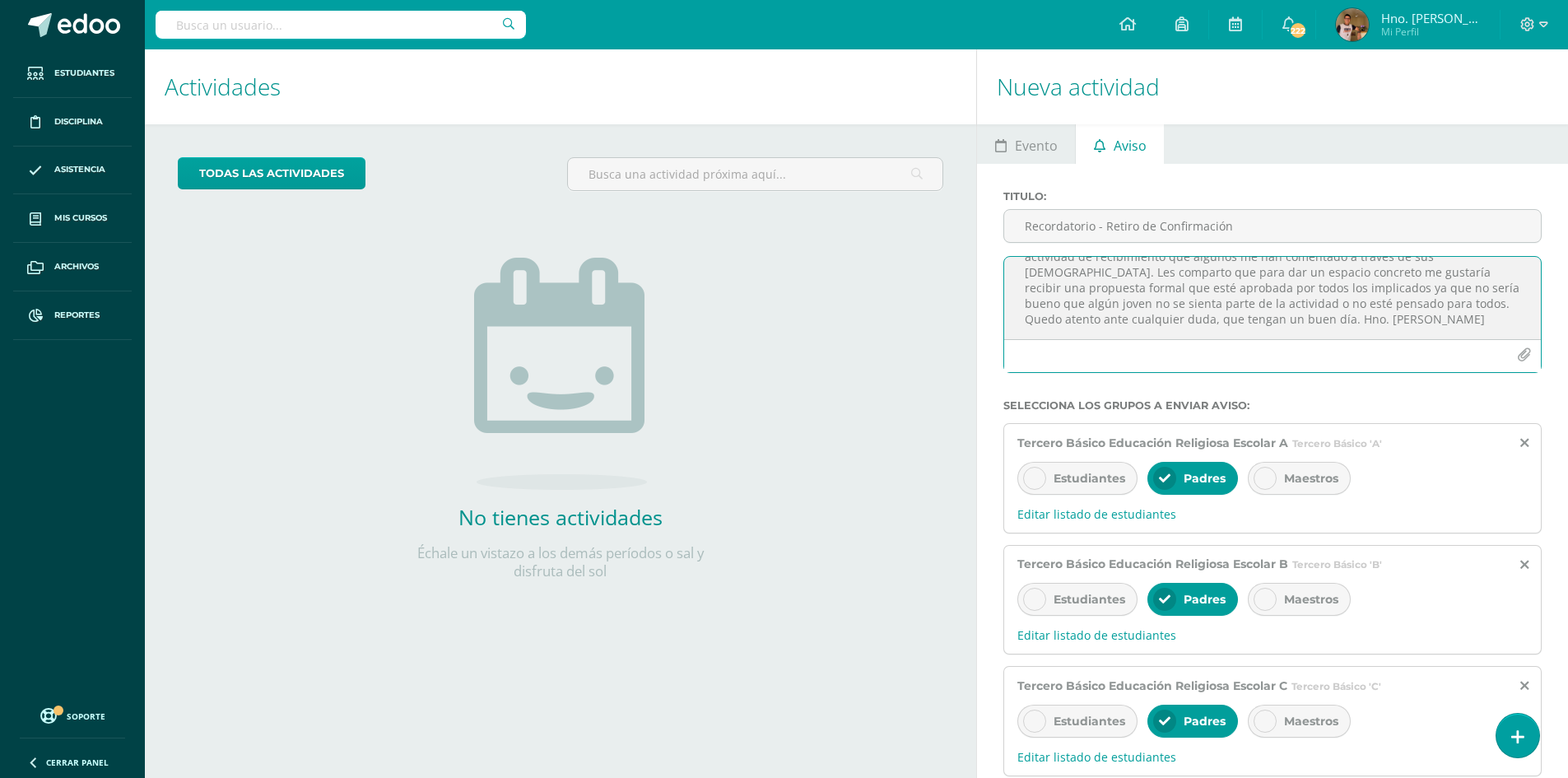
scroll to position [0, 0]
drag, startPoint x: 1313, startPoint y: 325, endPoint x: 889, endPoint y: 159, distance: 455.3
click at [889, 159] on div "Actividades Actividad todas las Actividades No tienes actividades Échale un vis…" at bounding box center [857, 550] width 1437 height 1001
click at [1125, 303] on textarea "Saludos, espero se encuentren muy bien y con ánimo. Les escribo para recordarle…" at bounding box center [1272, 298] width 536 height 83
